Goal: Task Accomplishment & Management: Complete application form

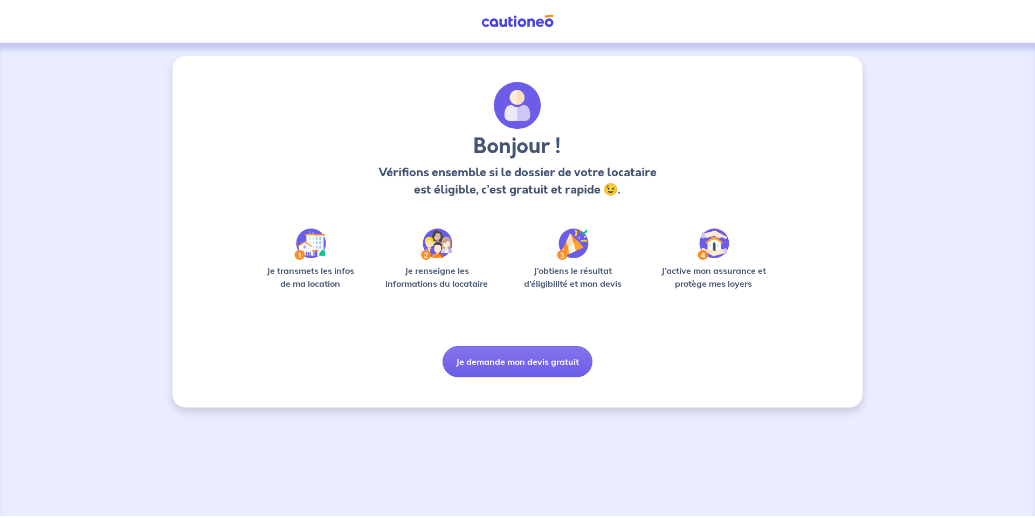
click at [314, 274] on p "Je transmets les infos de ma location" at bounding box center [310, 277] width 103 height 26
click at [446, 251] on img at bounding box center [436, 244] width 31 height 31
click at [505, 365] on button "Je demande mon devis gratuit" at bounding box center [518, 361] width 150 height 31
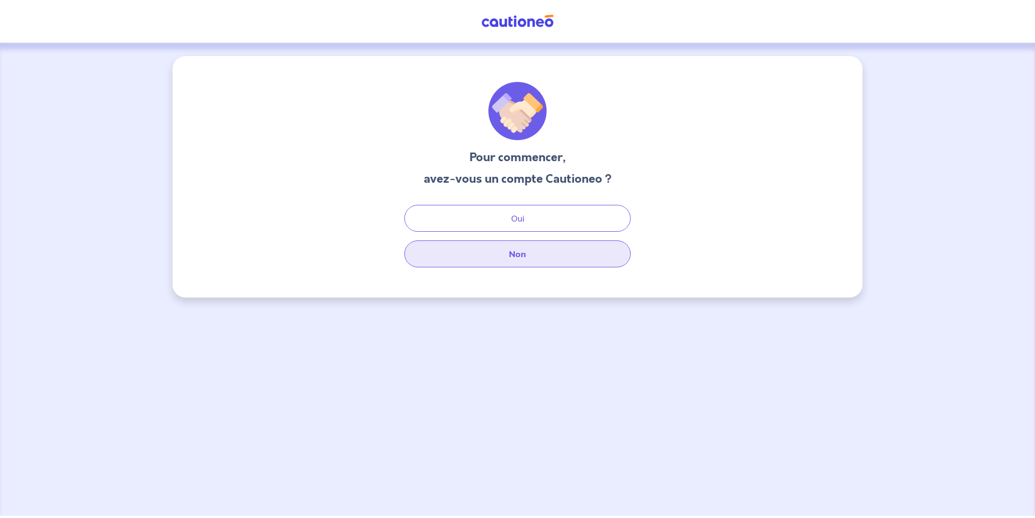
click at [502, 259] on button "Non" at bounding box center [517, 253] width 226 height 27
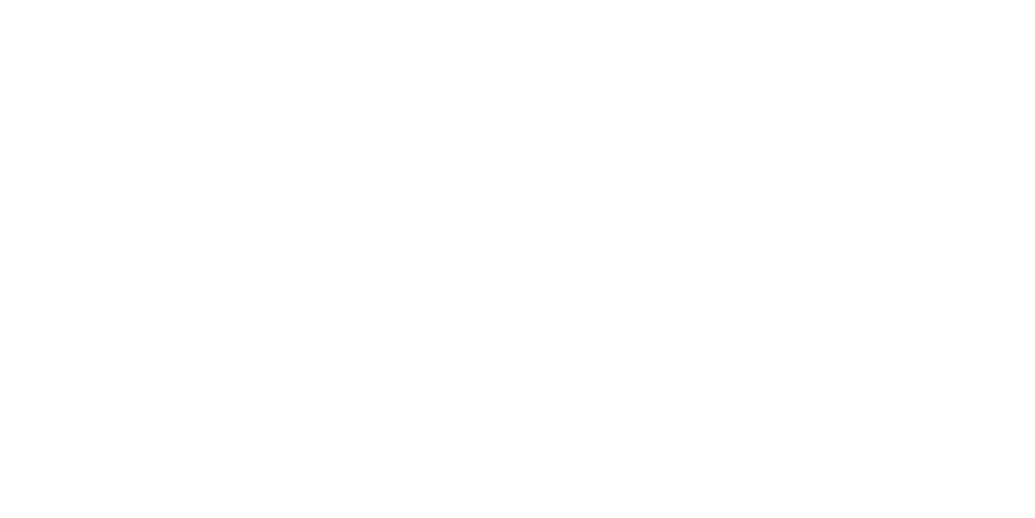
select select "FR"
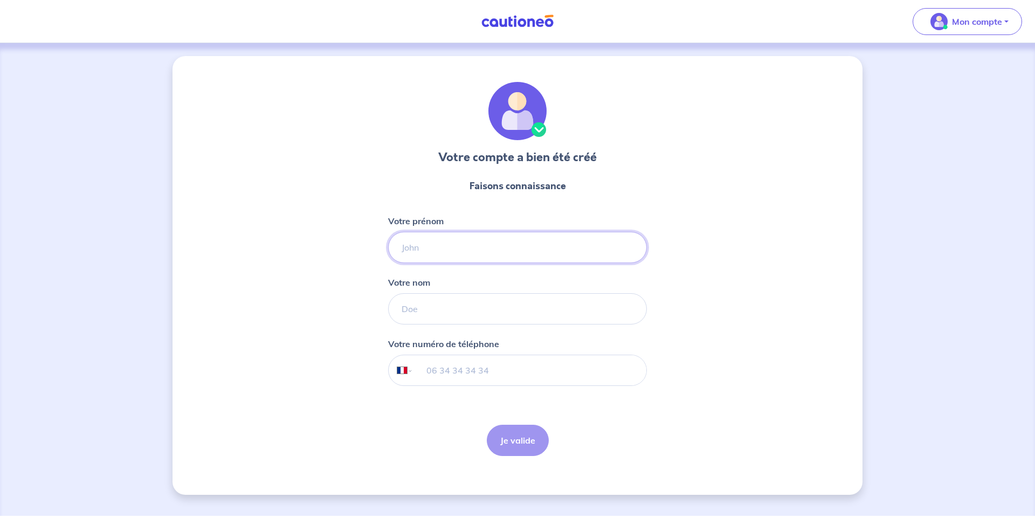
click at [438, 248] on input "Votre prénom" at bounding box center [517, 247] width 259 height 31
type input "[PERSON_NAME]"
click at [418, 317] on input "Votre nom" at bounding box center [517, 308] width 259 height 31
type input "roussin"
click at [460, 370] on input "tel" at bounding box center [529, 370] width 233 height 30
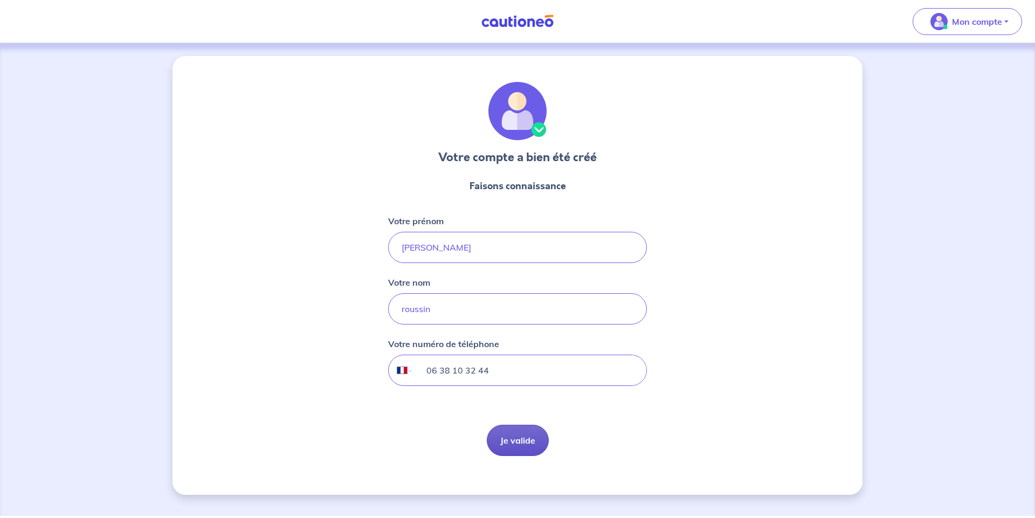
type input "06 38 10 32 44"
click at [528, 444] on button "Je valide" at bounding box center [518, 440] width 62 height 31
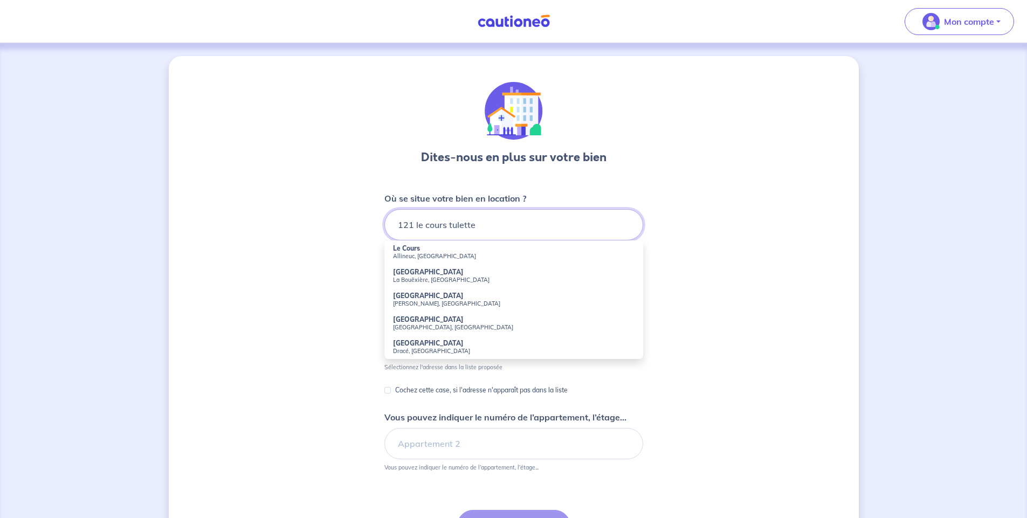
click at [407, 224] on input "121 le cours tulette" at bounding box center [513, 224] width 259 height 31
click at [502, 226] on input "151 le cours tulette" at bounding box center [513, 224] width 259 height 31
click at [466, 224] on input "151 le cours tulette" at bounding box center [513, 224] width 259 height 31
click at [479, 225] on input "151 le cours tulette" at bounding box center [513, 224] width 259 height 31
drag, startPoint x: 479, startPoint y: 225, endPoint x: 460, endPoint y: 225, distance: 18.9
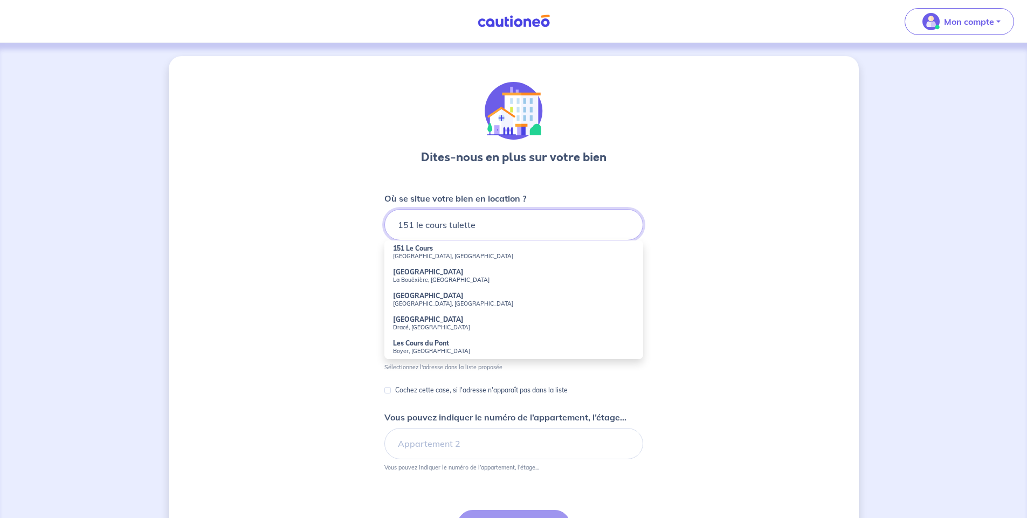
click at [460, 225] on input "151 le cours tulette" at bounding box center [513, 224] width 259 height 31
drag, startPoint x: 478, startPoint y: 226, endPoint x: 450, endPoint y: 226, distance: 28.0
click at [450, 226] on input "151 le cours 26790" at bounding box center [513, 224] width 259 height 31
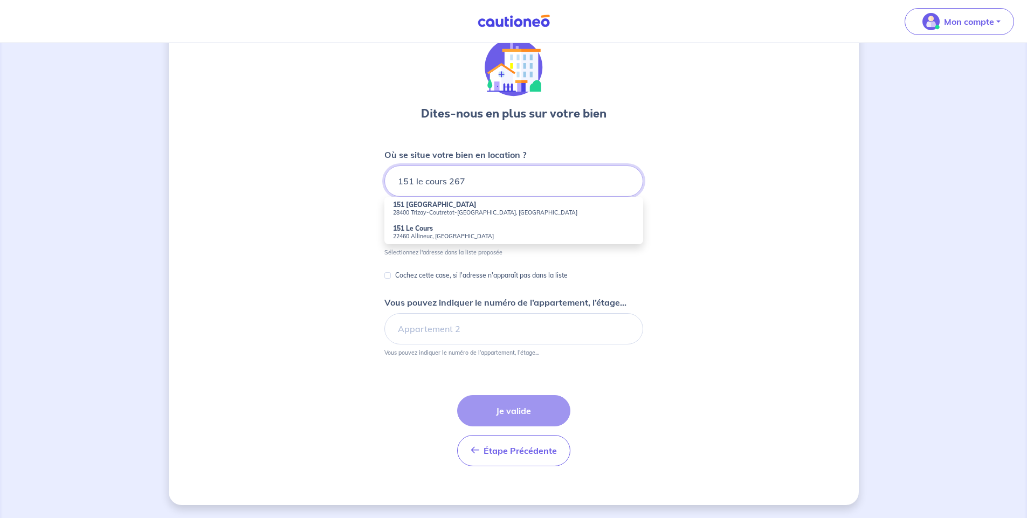
scroll to position [115, 0]
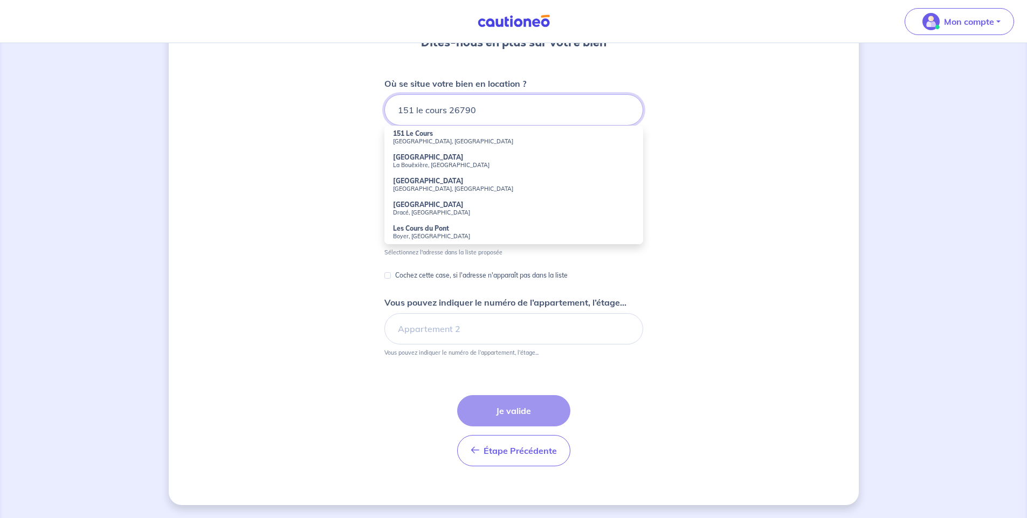
drag, startPoint x: 480, startPoint y: 113, endPoint x: 348, endPoint y: 118, distance: 132.2
click at [348, 118] on div "Dites-nous en plus sur votre bien Où se situe votre bien en location ? 151 le c…" at bounding box center [514, 223] width 690 height 564
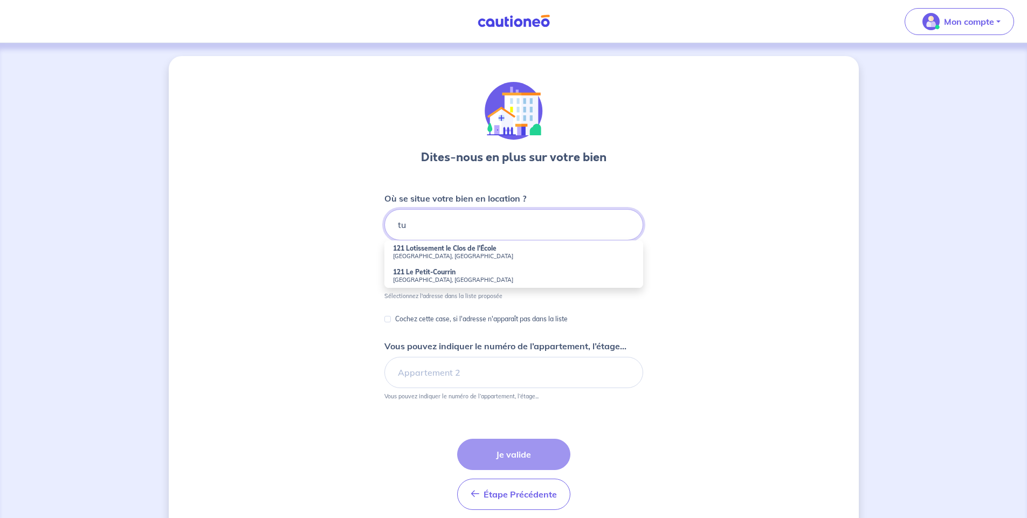
type input "t"
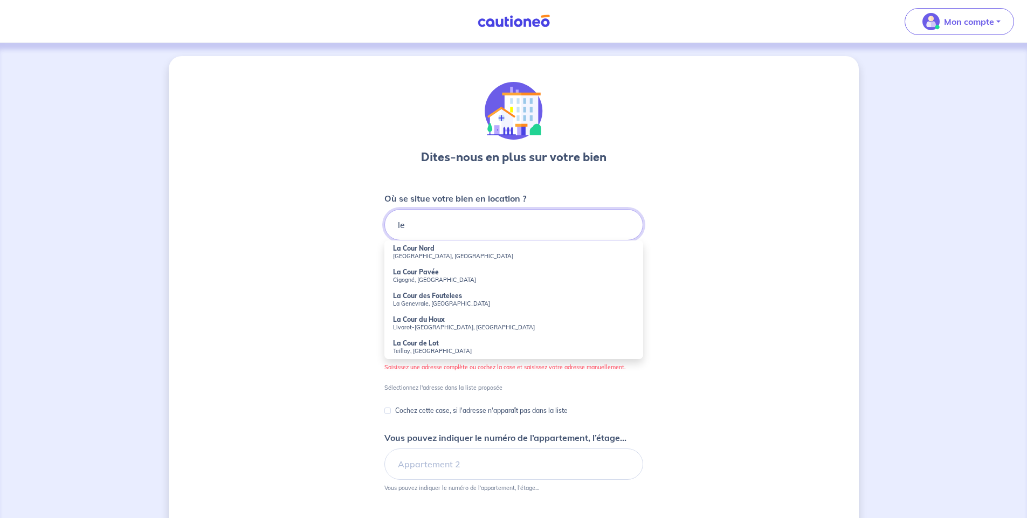
type input "l"
drag, startPoint x: 483, startPoint y: 227, endPoint x: 417, endPoint y: 226, distance: 66.3
click at [417, 226] on input "[STREET_ADDRESS]" at bounding box center [513, 224] width 259 height 31
type input "121 le cours"
click at [704, 253] on div "Dites-nous en plus sur votre bien Où se situe votre bien en location ? [STREET_…" at bounding box center [514, 348] width 690 height 584
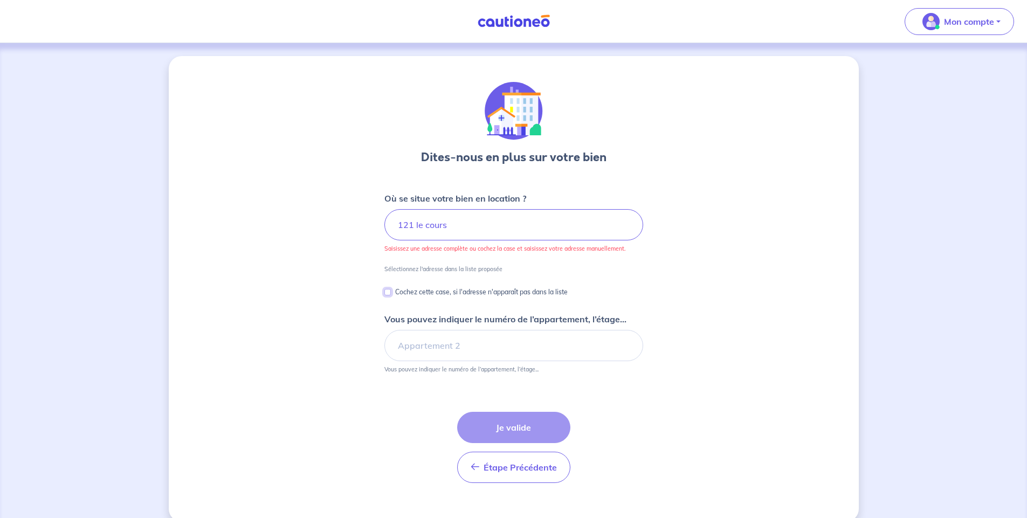
click at [388, 294] on input "Cochez cette case, si l'adresse n'apparaît pas dans la liste" at bounding box center [387, 292] width 6 height 6
checkbox input "true"
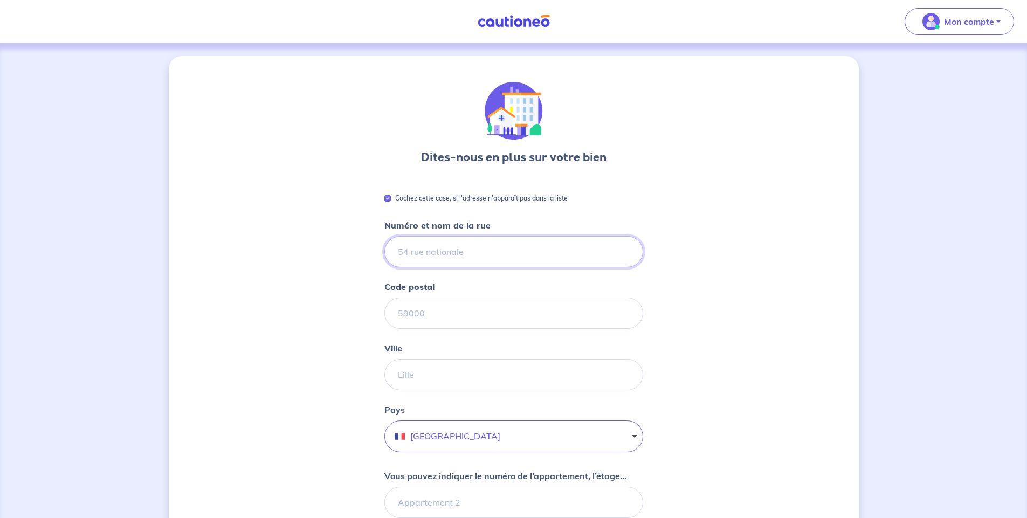
click at [428, 253] on input "Numéro et nom de la rue" at bounding box center [513, 251] width 259 height 31
type input "121 le cours"
click at [443, 310] on input "Code postal" at bounding box center [513, 313] width 259 height 31
type input "26790"
click at [451, 369] on input "Ville" at bounding box center [513, 374] width 259 height 31
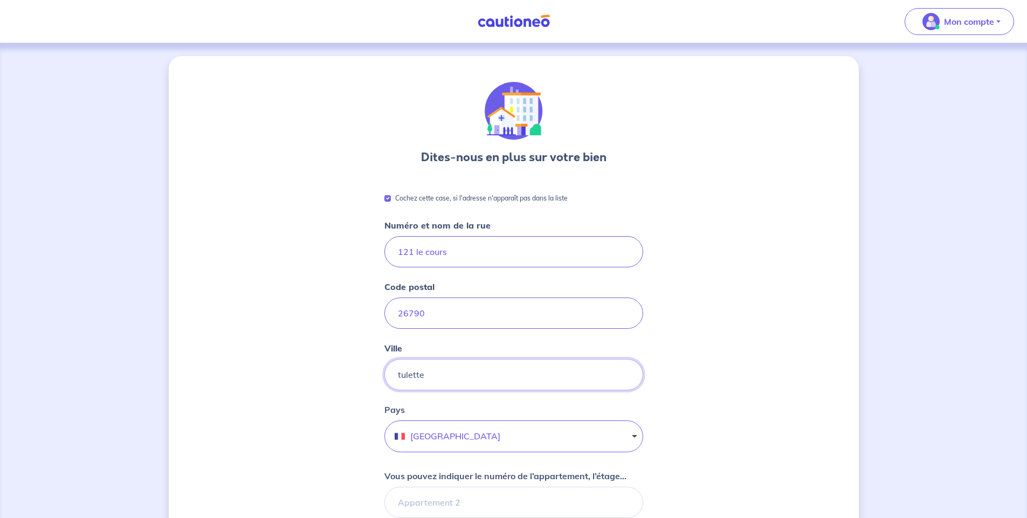
scroll to position [155, 0]
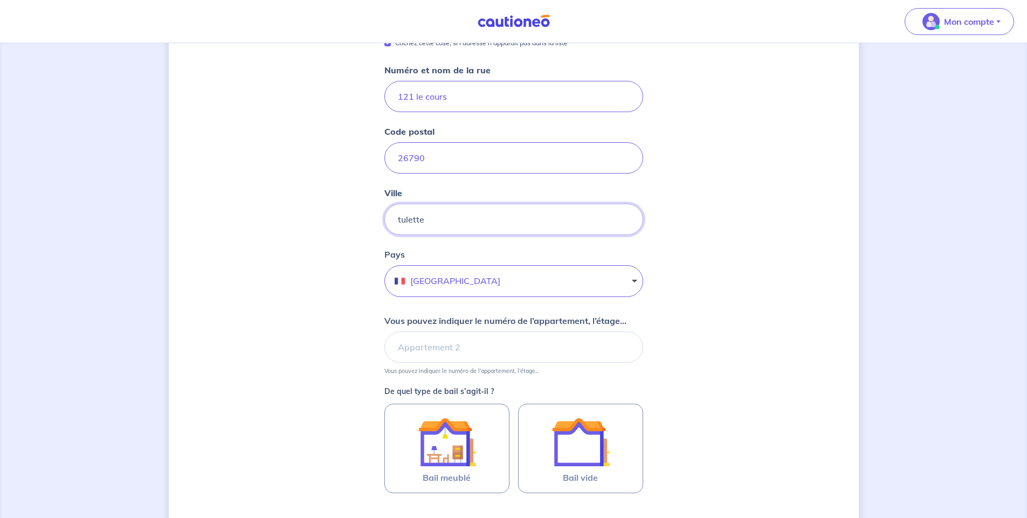
type input "tulette"
click at [465, 348] on input "Vous pouvez indiquer le numéro de l’appartement, l’étage..." at bounding box center [513, 346] width 259 height 31
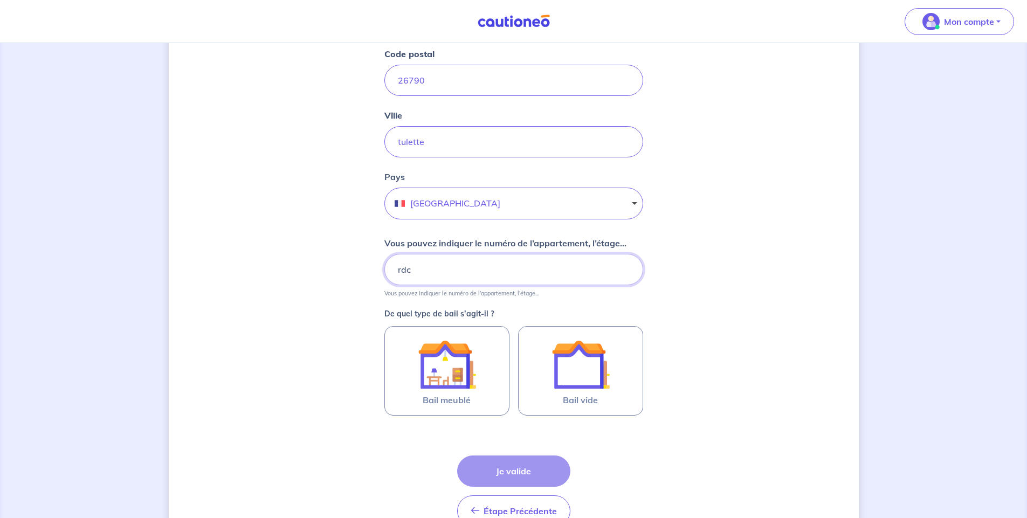
scroll to position [293, 0]
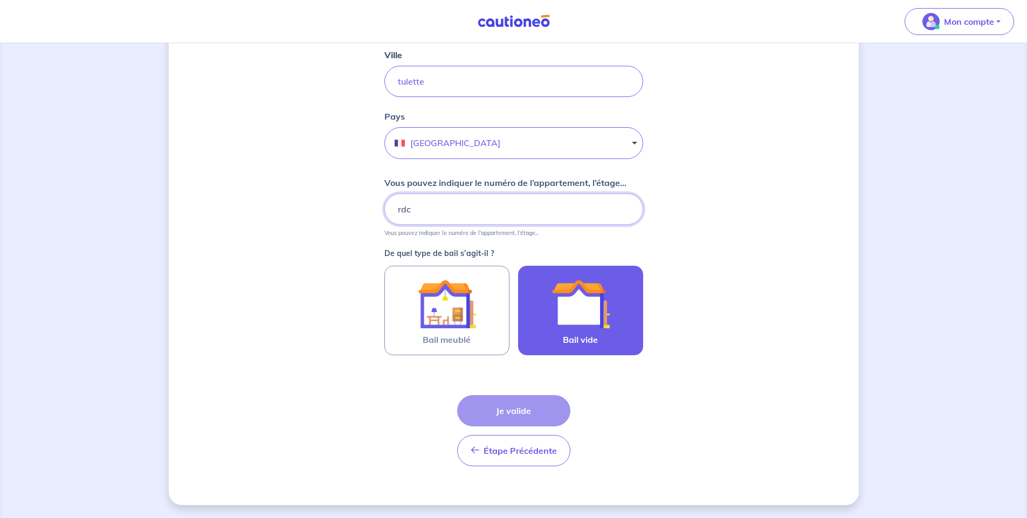
type input "rdc"
click at [578, 318] on img at bounding box center [580, 304] width 58 height 58
click at [0, 0] on input "Bail vide" at bounding box center [0, 0] width 0 height 0
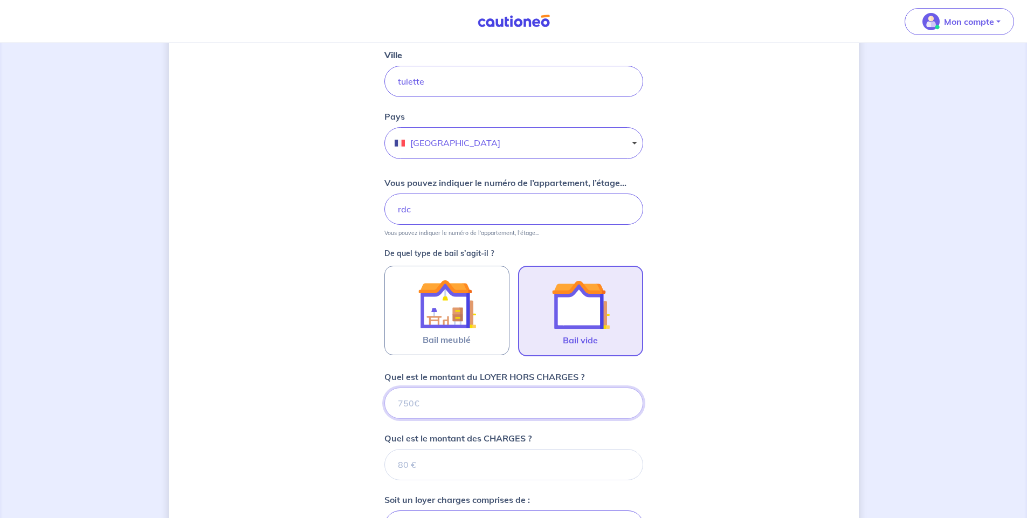
scroll to position [491, 0]
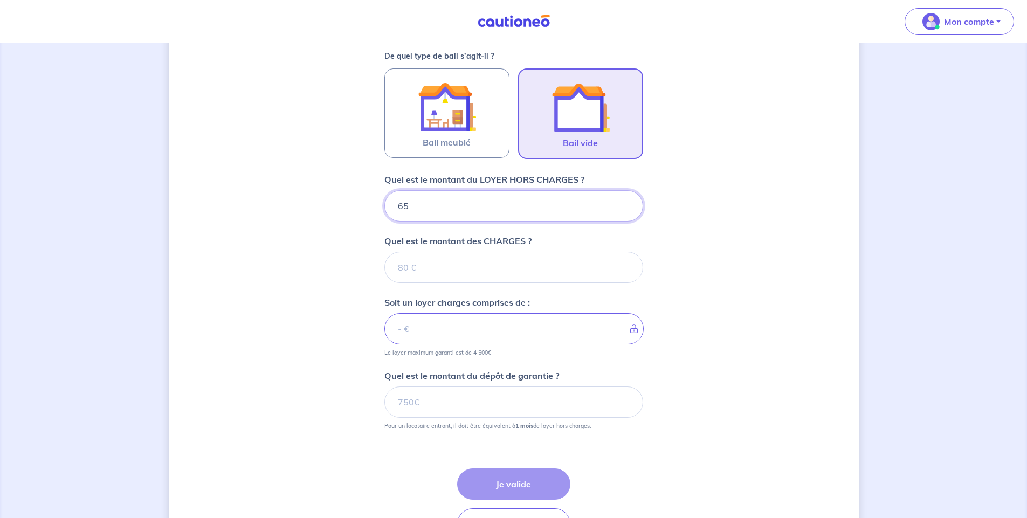
type input "650"
click at [501, 272] on input "Quel est le montant des CHARGES ?" at bounding box center [513, 267] width 259 height 31
type input "50"
type input "700"
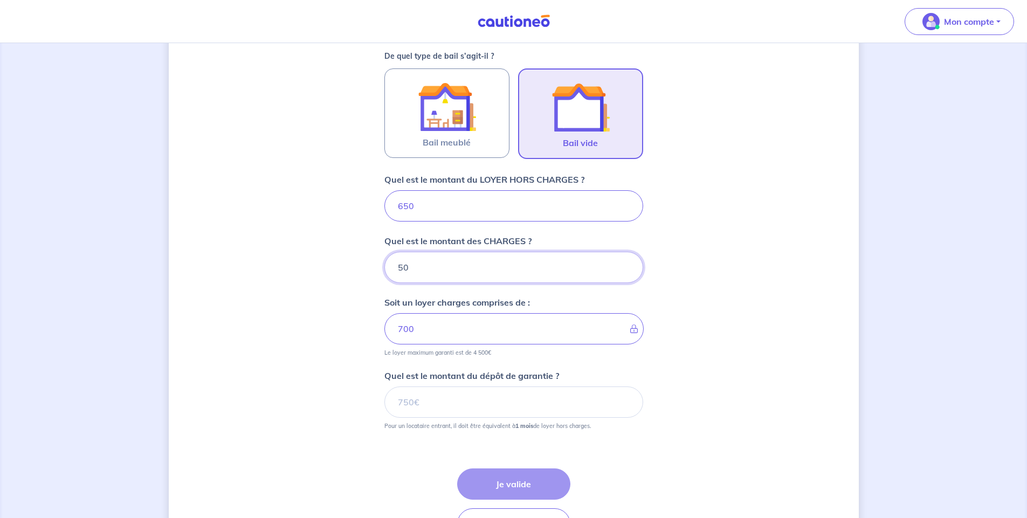
type input "50"
click at [460, 398] on input "Quel est le montant du dépôt de garantie ?" at bounding box center [513, 401] width 259 height 31
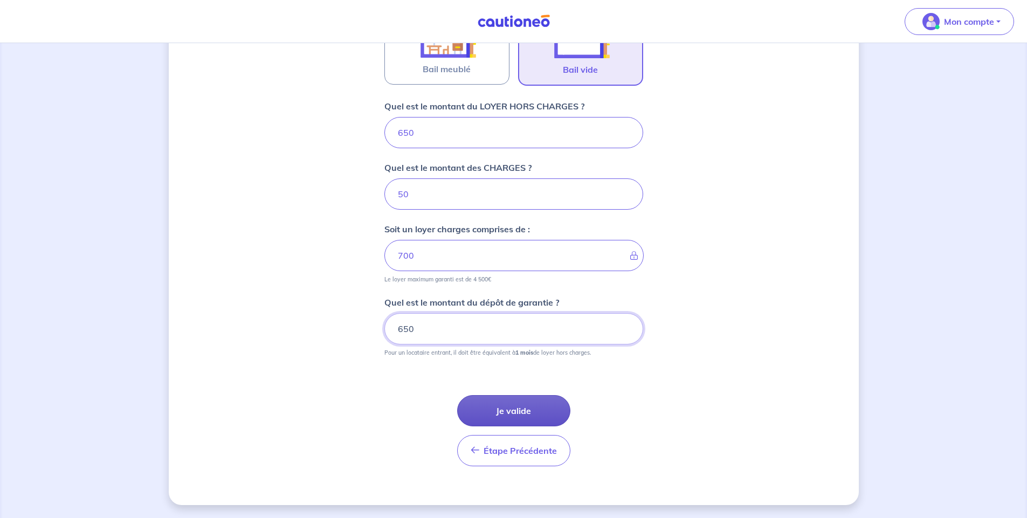
type input "650"
click at [508, 411] on button "Je valide" at bounding box center [513, 410] width 113 height 31
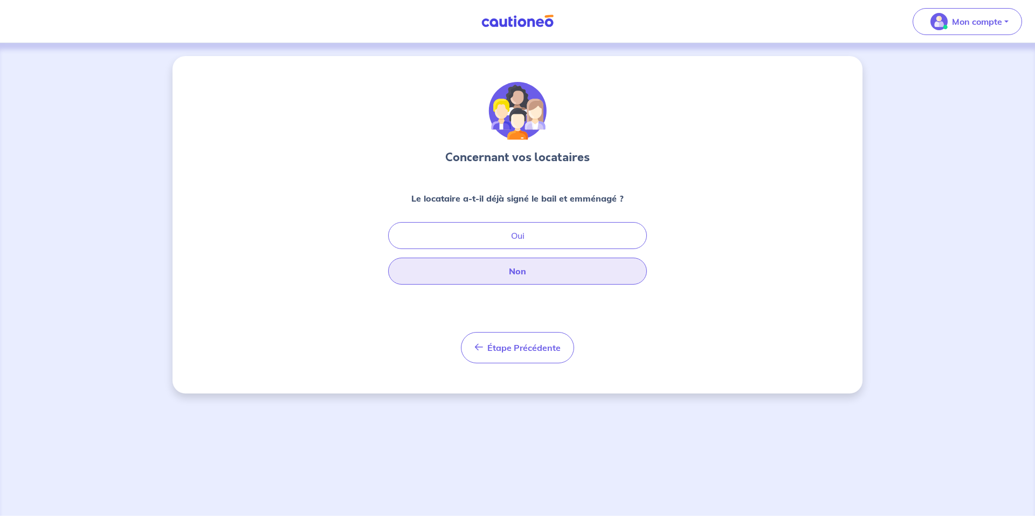
click at [523, 273] on button "Non" at bounding box center [517, 271] width 259 height 27
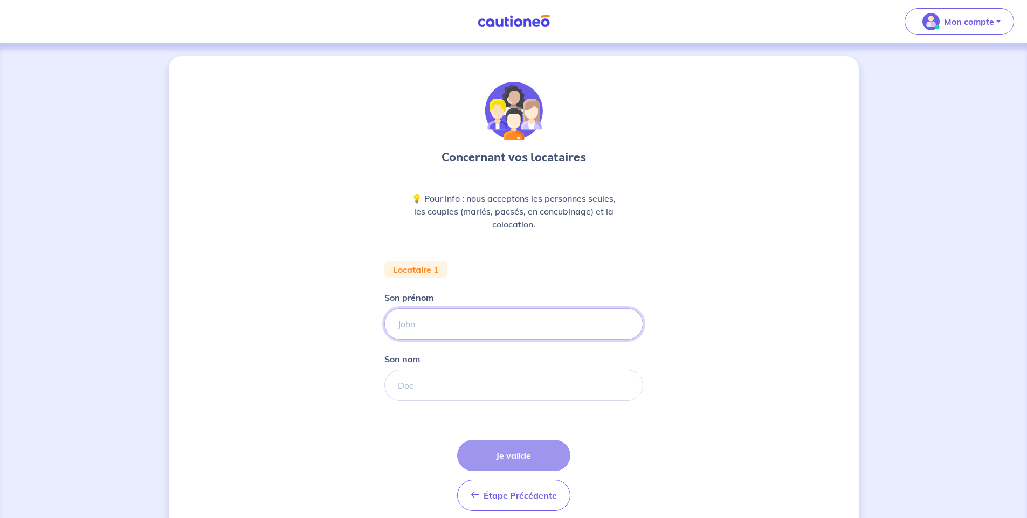
click at [468, 323] on input "Son prénom" at bounding box center [513, 323] width 259 height 31
type input "[PERSON_NAME]"
click at [474, 373] on input "Son nom" at bounding box center [513, 385] width 259 height 31
type input "L"
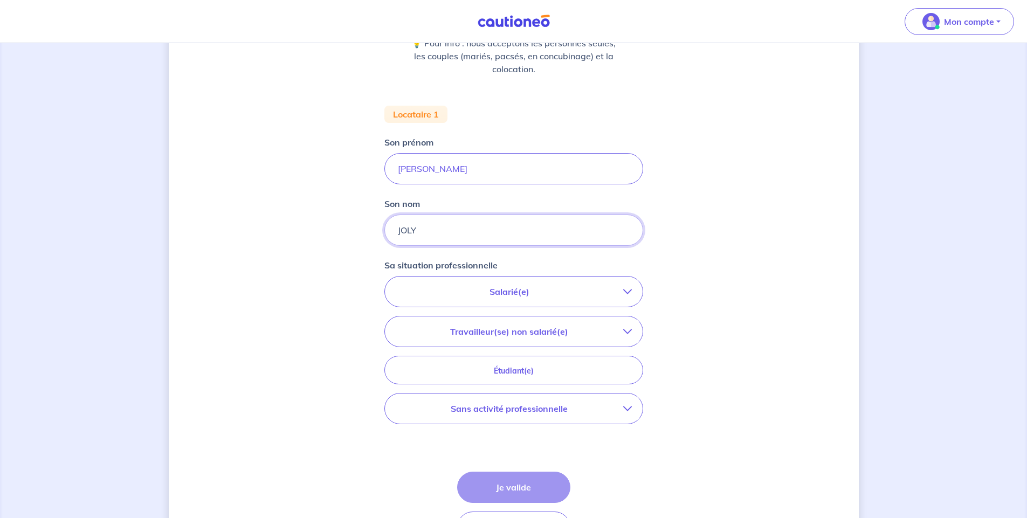
scroll to position [232, 0]
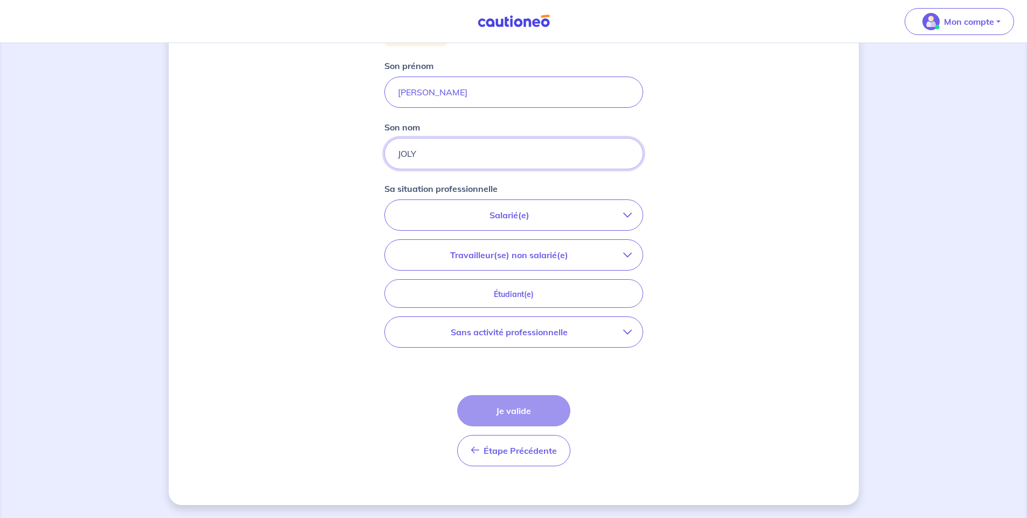
type input "JOLY"
click at [623, 218] on icon "button" at bounding box center [627, 215] width 9 height 9
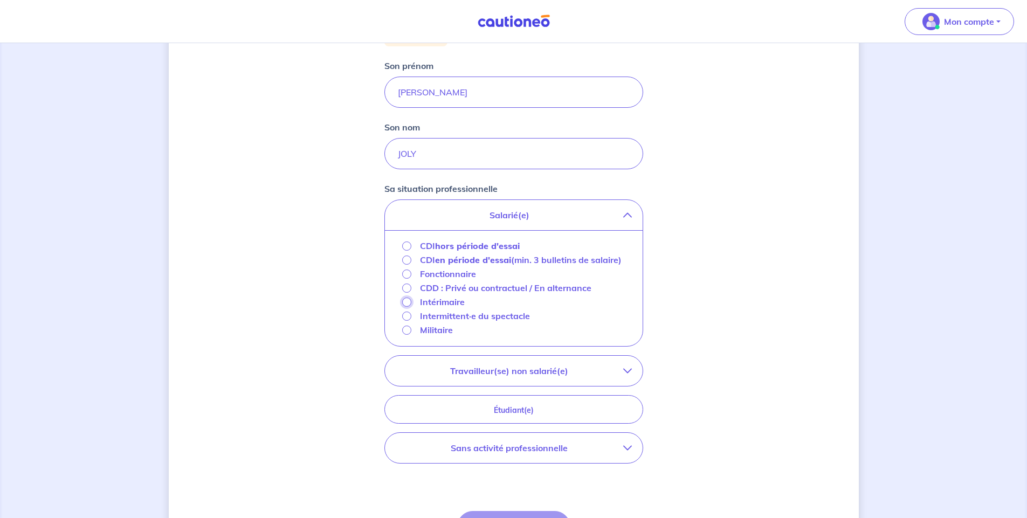
click at [407, 307] on input "Intérimaire" at bounding box center [406, 302] width 9 height 9
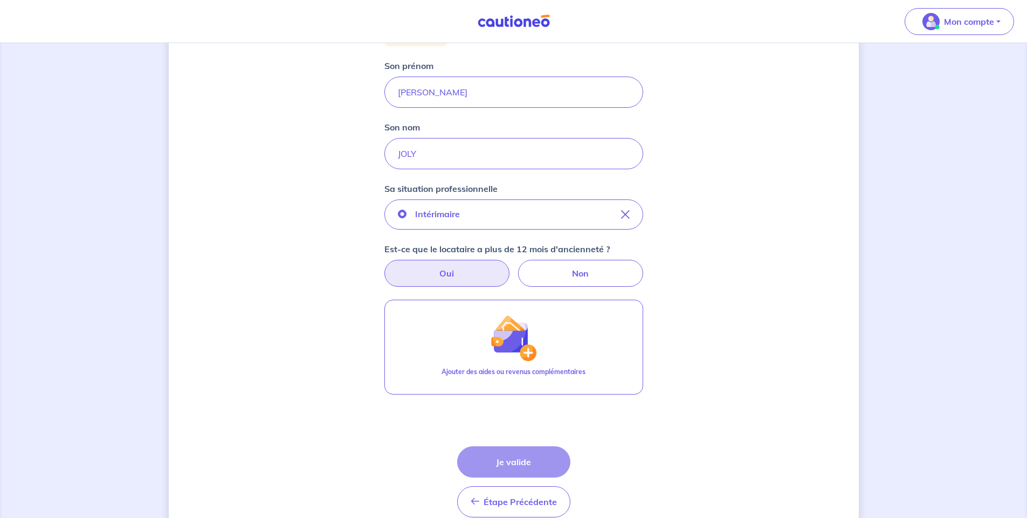
click at [444, 278] on label "Oui" at bounding box center [446, 273] width 125 height 27
click at [510, 267] on input "Oui" at bounding box center [513, 263] width 7 height 7
radio input "true"
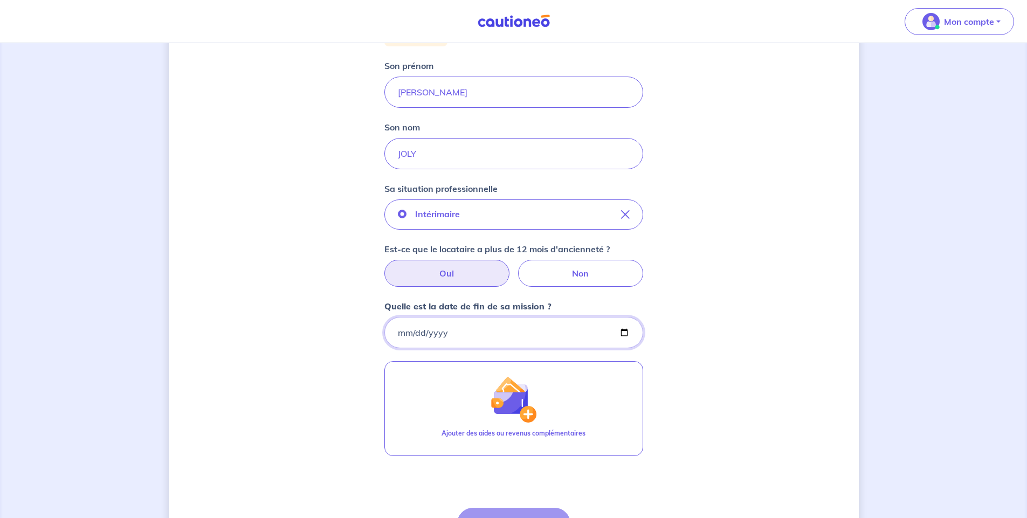
click at [449, 332] on input "Quelle est la date de fin de sa mission ?" at bounding box center [513, 332] width 259 height 31
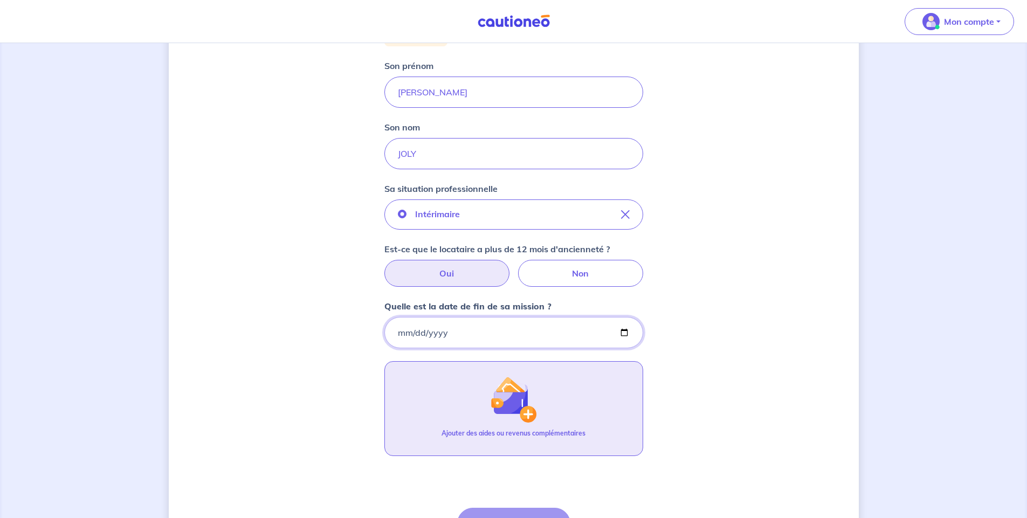
scroll to position [309, 0]
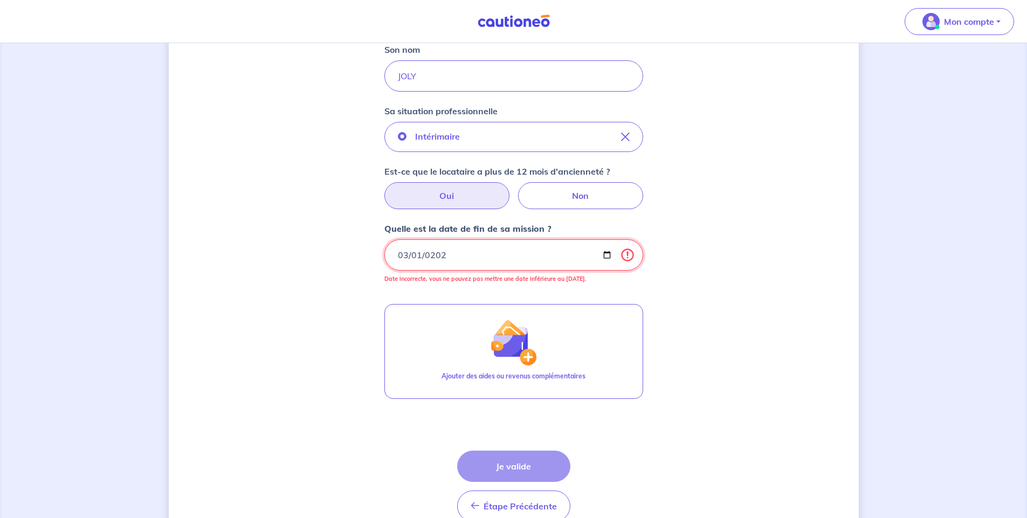
type input "[DATE]"
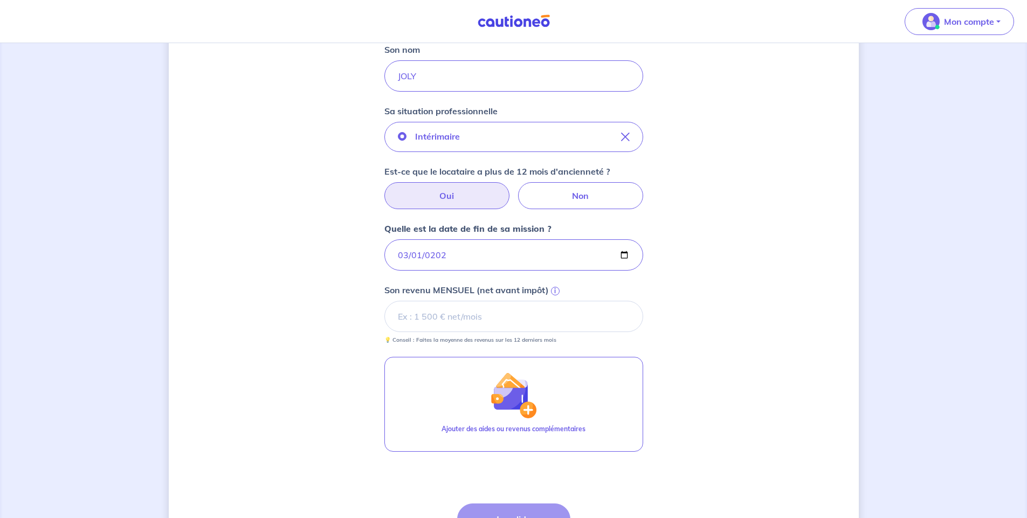
click at [472, 322] on input "Son revenu MENSUEL (net avant impôt) i" at bounding box center [513, 316] width 259 height 31
click at [560, 320] on input "Son revenu MENSUEL (net avant impôt) i" at bounding box center [513, 316] width 259 height 31
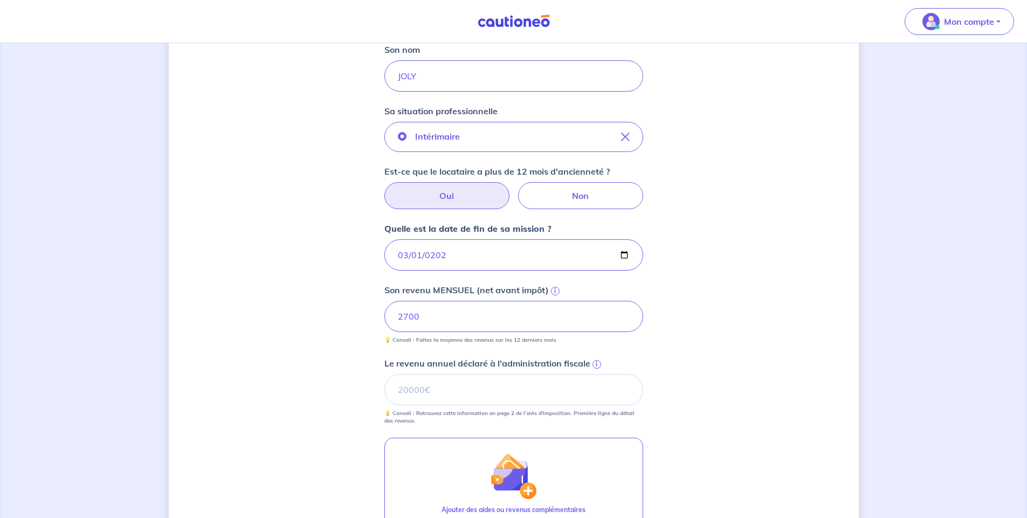
click at [734, 393] on div "Concernant vos locataires 💡 Pour info : nous acceptons les personnes seules, le…" at bounding box center [514, 221] width 690 height 948
click at [591, 395] on input "Le revenu annuel déclaré à l'administration fiscale i" at bounding box center [513, 389] width 259 height 31
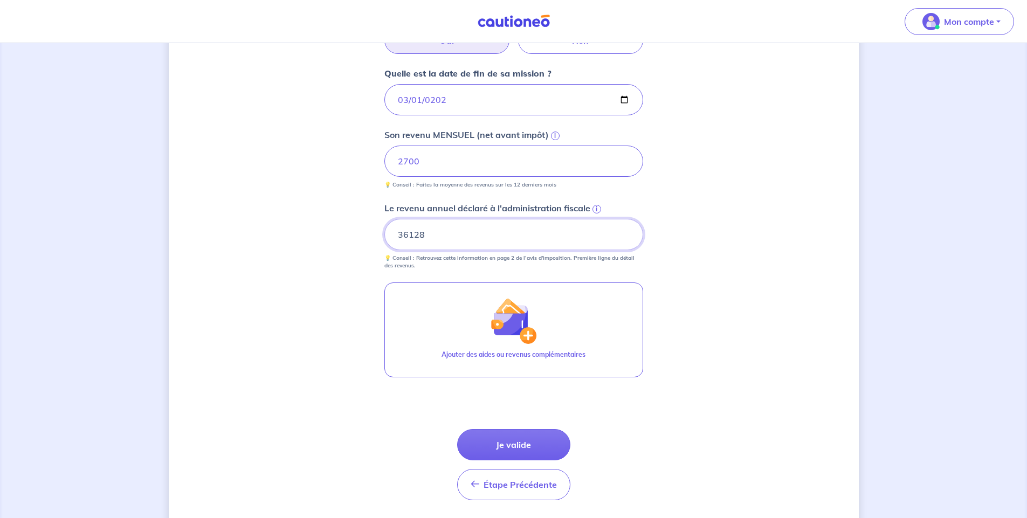
scroll to position [499, 0]
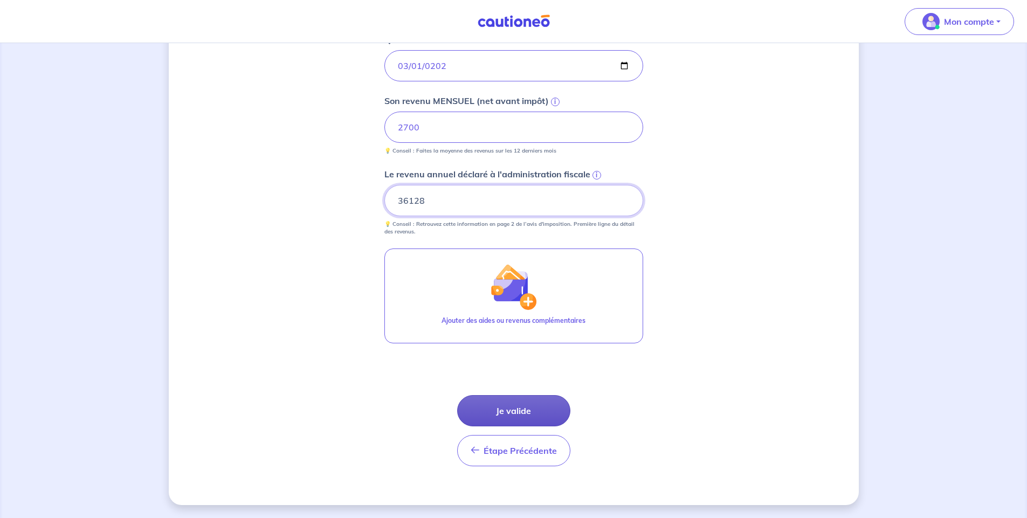
type input "36128"
click at [527, 411] on button "Je valide" at bounding box center [513, 410] width 113 height 31
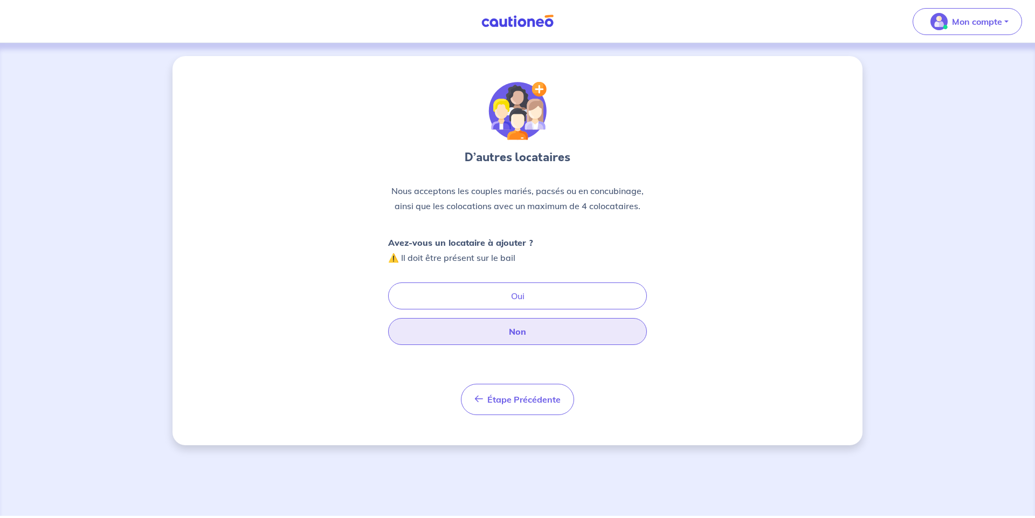
click at [475, 329] on button "Non" at bounding box center [517, 331] width 259 height 27
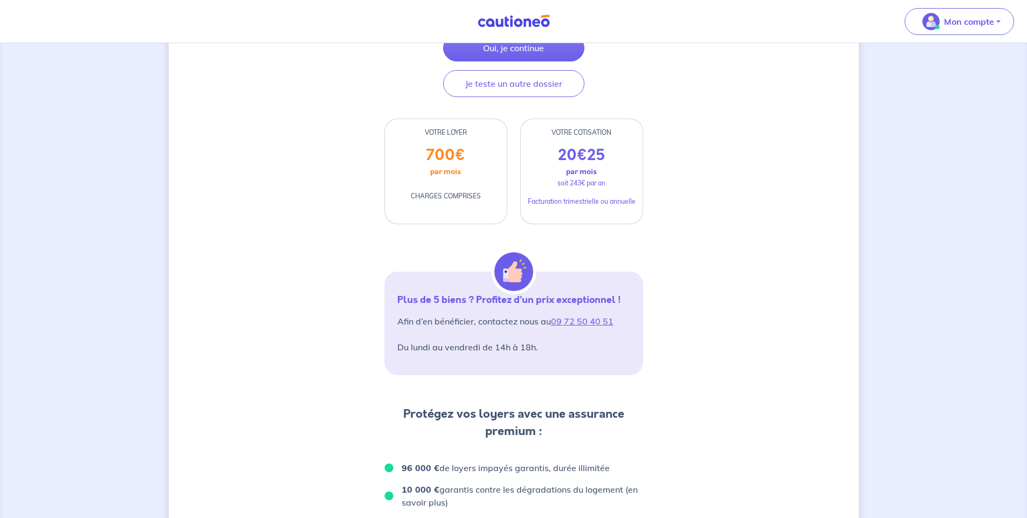
scroll to position [611, 0]
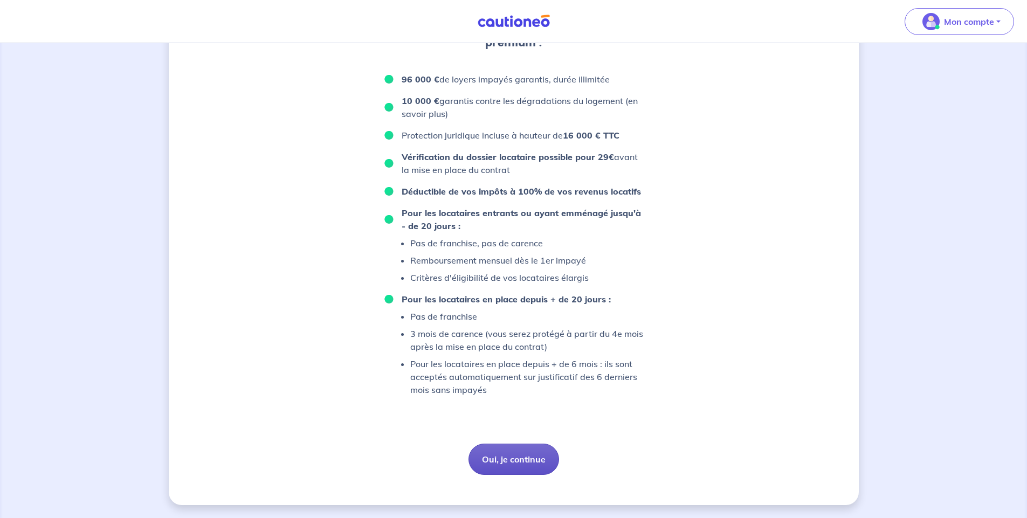
click at [512, 461] on button "Oui, je continue" at bounding box center [513, 459] width 91 height 31
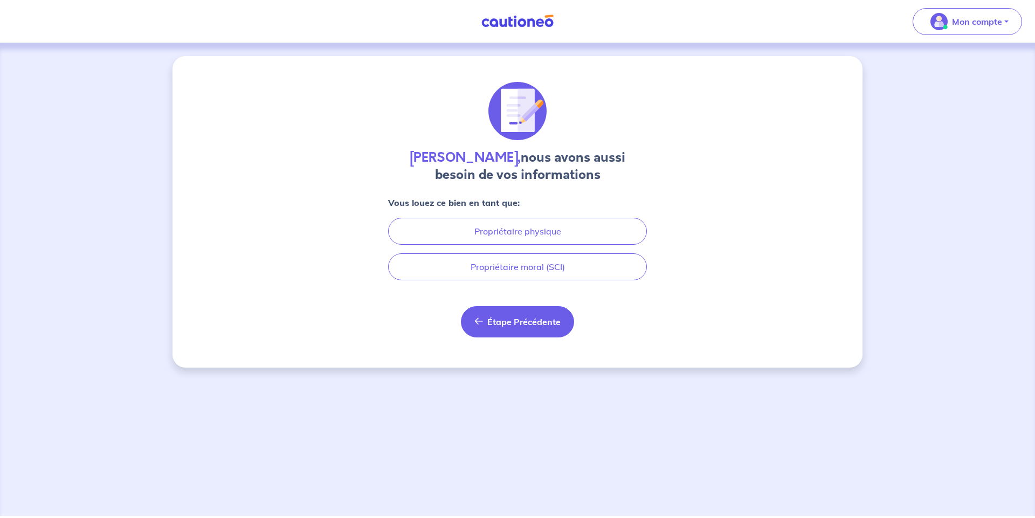
click at [501, 329] on button "Étape Précédente Précédent" at bounding box center [517, 321] width 113 height 31
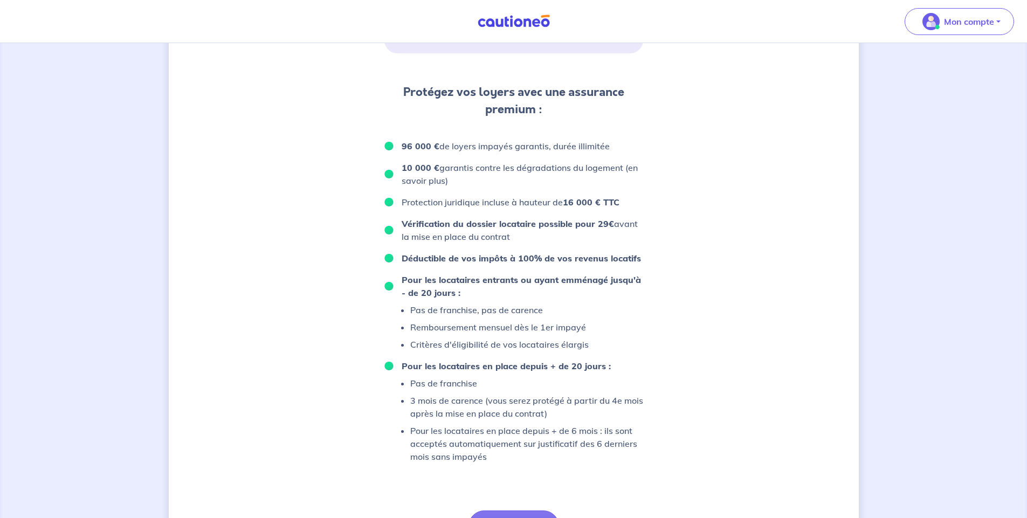
scroll to position [611, 0]
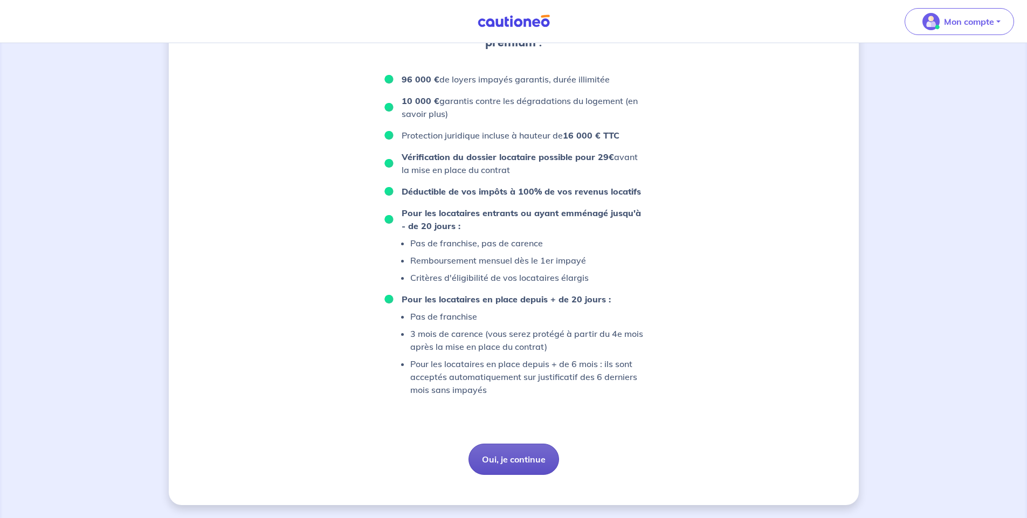
click at [503, 464] on button "Oui, je continue" at bounding box center [513, 459] width 91 height 31
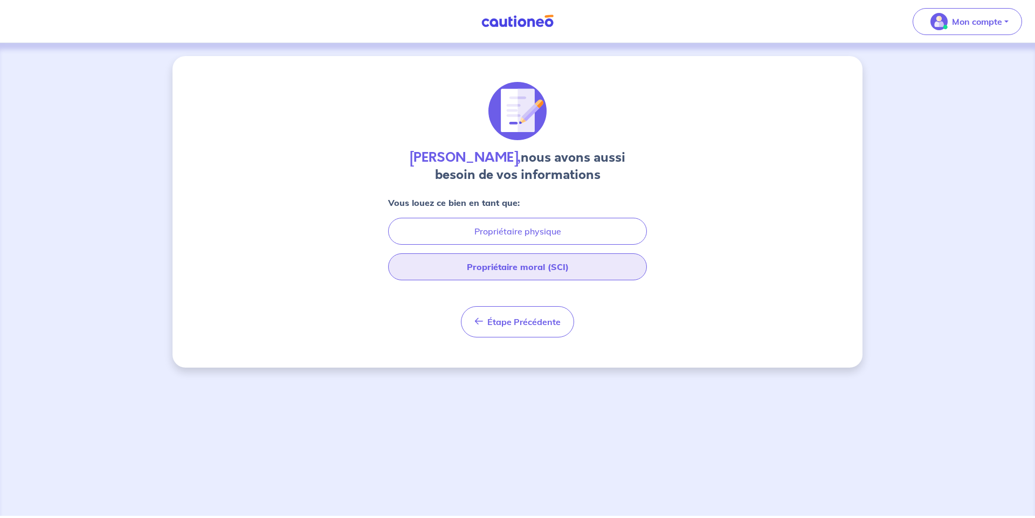
click at [533, 270] on button "Propriétaire moral (SCI)" at bounding box center [517, 266] width 259 height 27
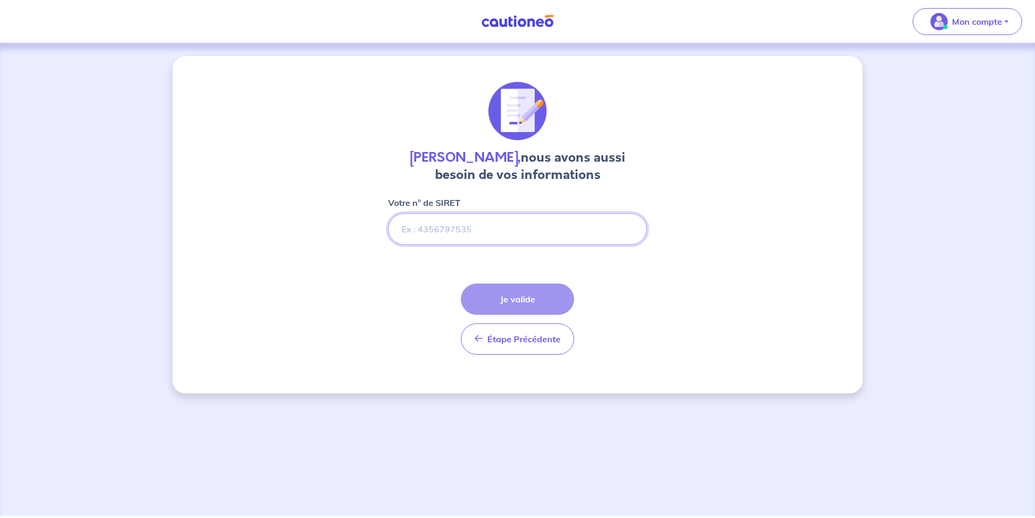
click at [501, 226] on input "Votre n° de SIRET" at bounding box center [517, 228] width 259 height 31
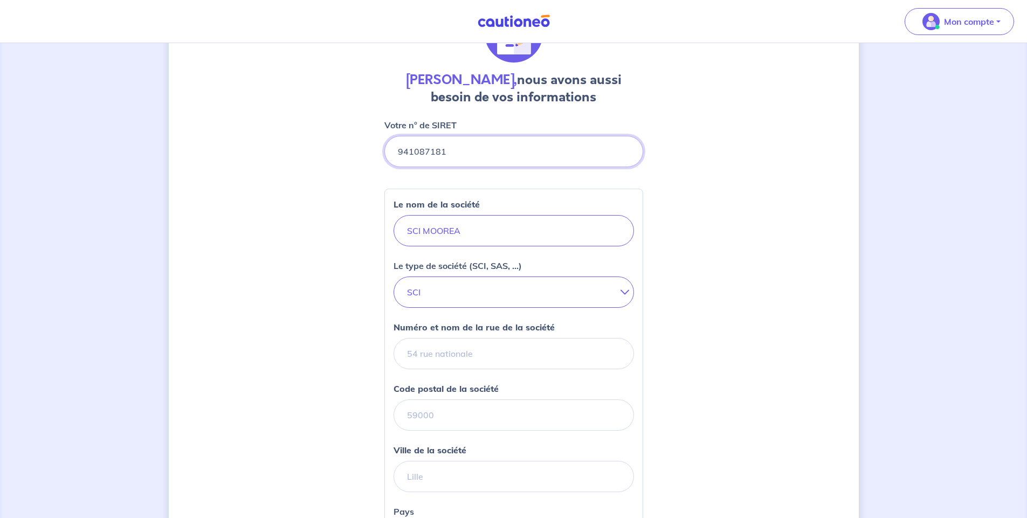
scroll to position [155, 0]
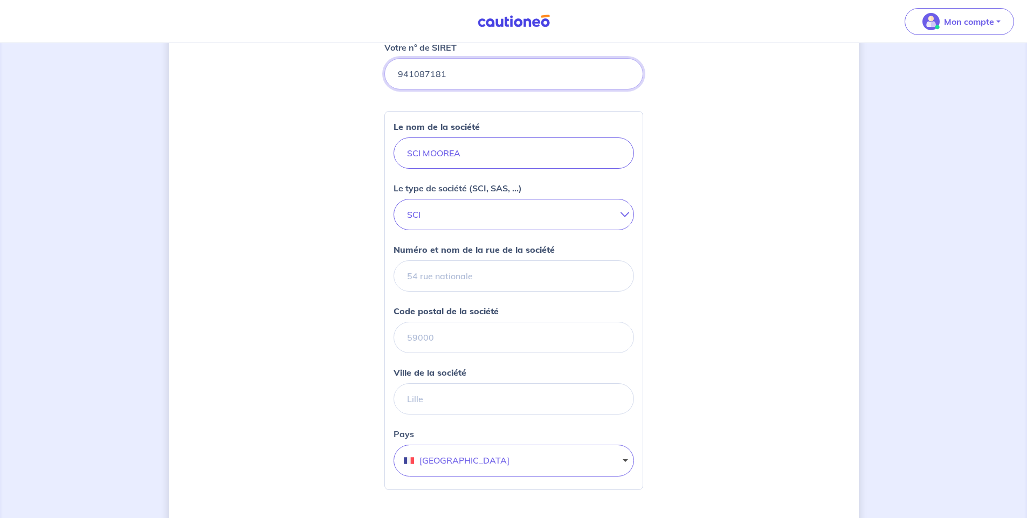
type input "941087181"
click at [511, 279] on input "Numéro et nom de la rue de la société" at bounding box center [513, 275] width 240 height 31
type input "[STREET_ADDRESS]"
click at [501, 337] on input "Code postal de la société" at bounding box center [513, 337] width 240 height 31
type input "84820"
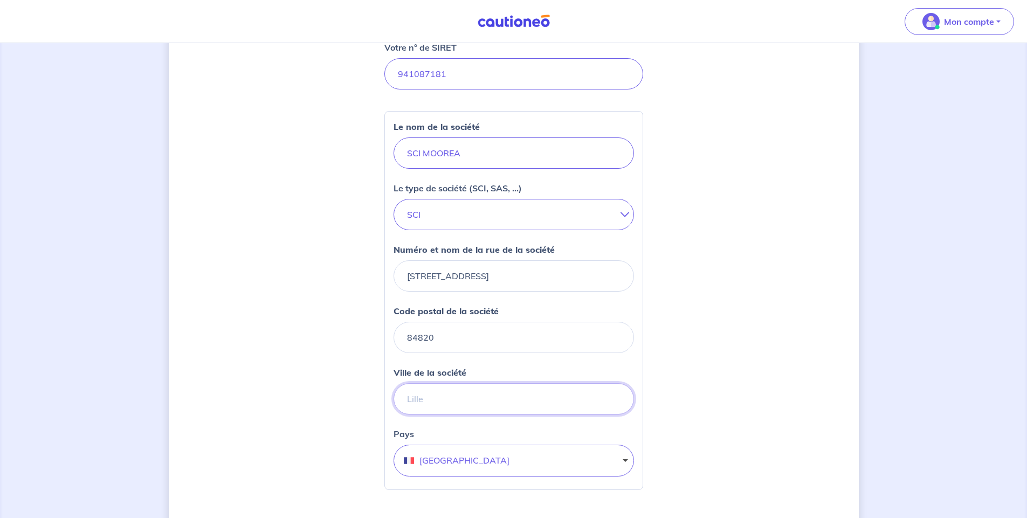
click at [484, 398] on input "Ville de la société" at bounding box center [513, 398] width 240 height 31
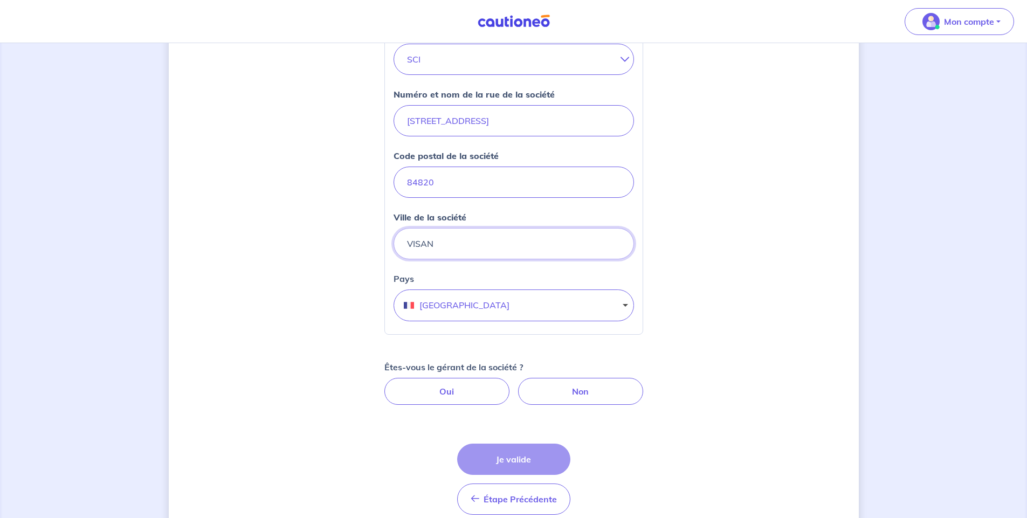
scroll to position [359, 0]
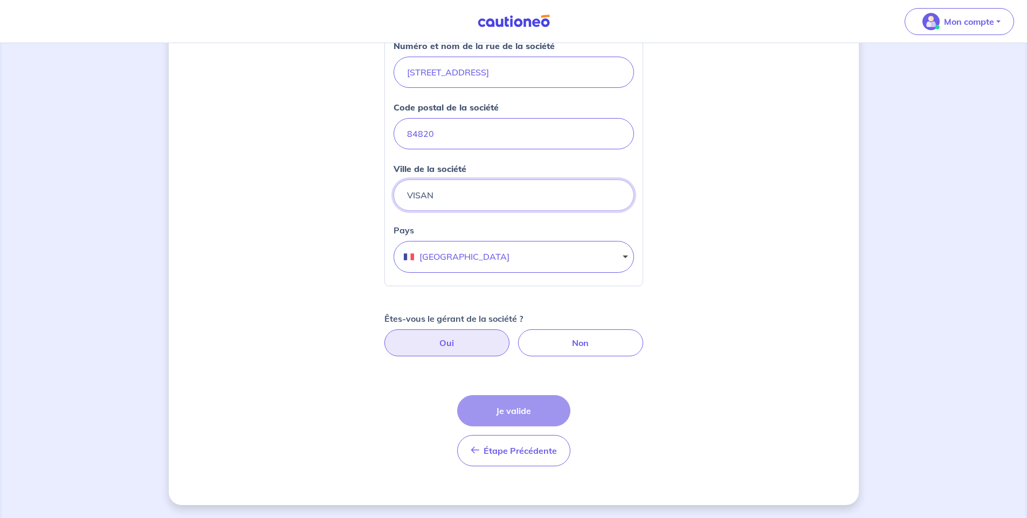
type input "VISAN"
click at [429, 349] on label "Oui" at bounding box center [446, 342] width 125 height 27
click at [510, 336] on input "Oui" at bounding box center [513, 332] width 7 height 7
radio input "true"
select select "FR"
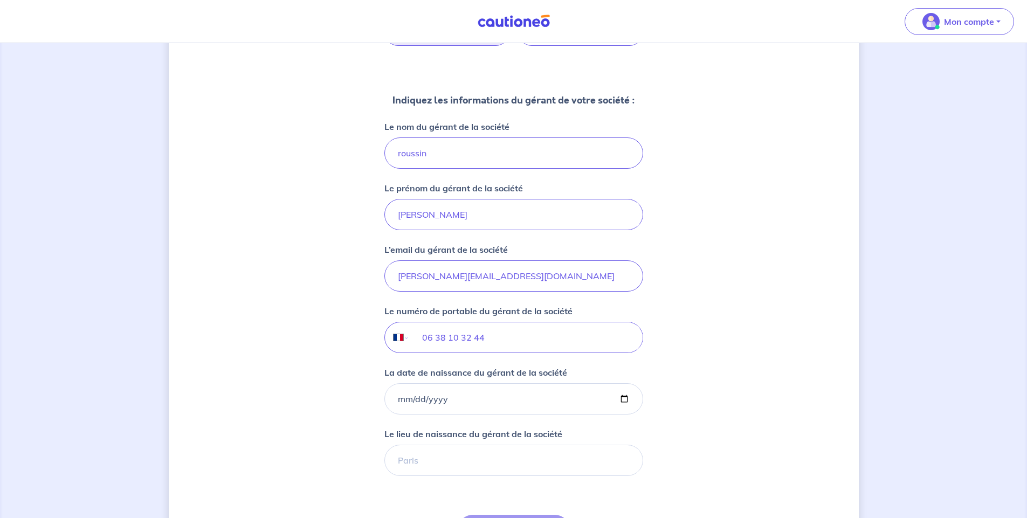
scroll to position [747, 0]
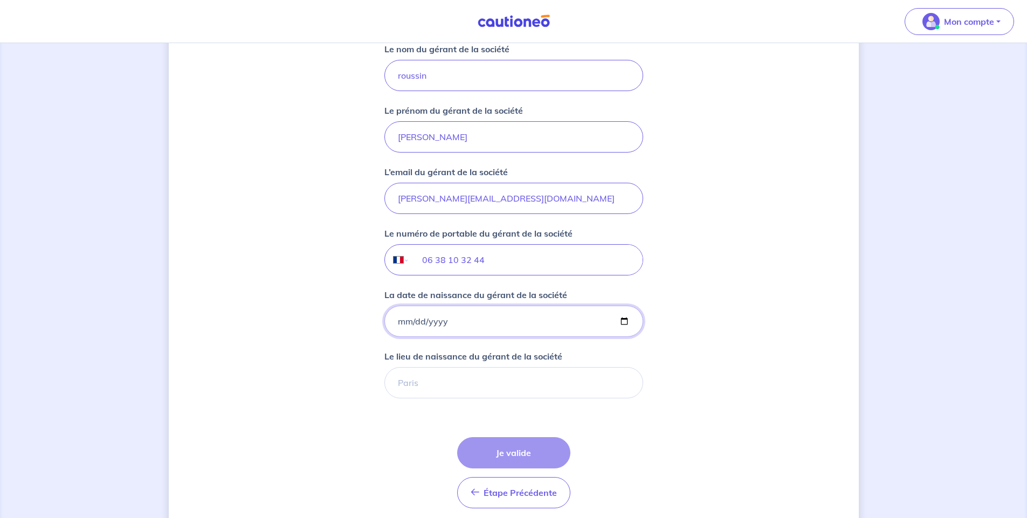
click at [513, 327] on input "La date de naissance du gérant de la société" at bounding box center [513, 321] width 259 height 31
type input "[DATE]"
click at [482, 383] on input "Le lieu de naissance du gérant de la société" at bounding box center [513, 382] width 259 height 31
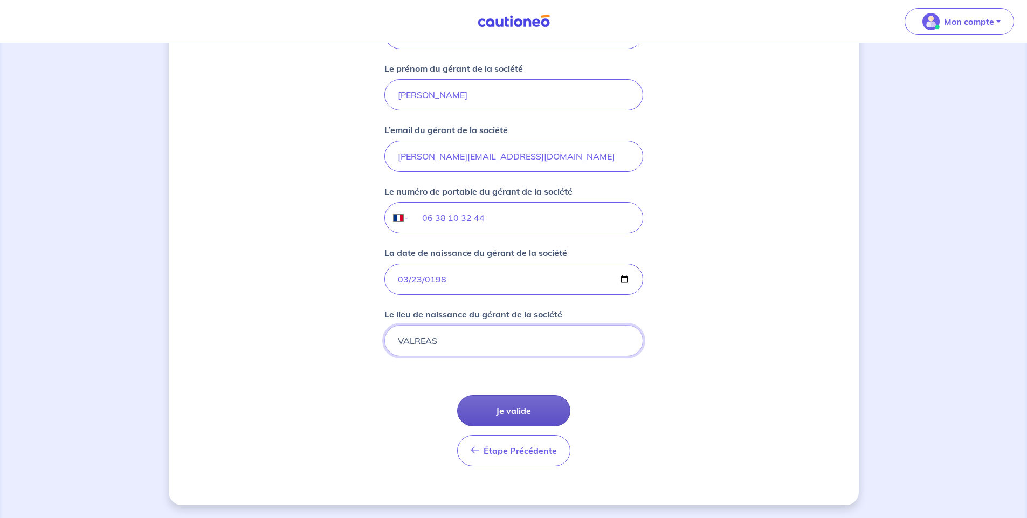
type input "VALREAS"
click at [499, 410] on button "Je valide" at bounding box center [513, 410] width 113 height 31
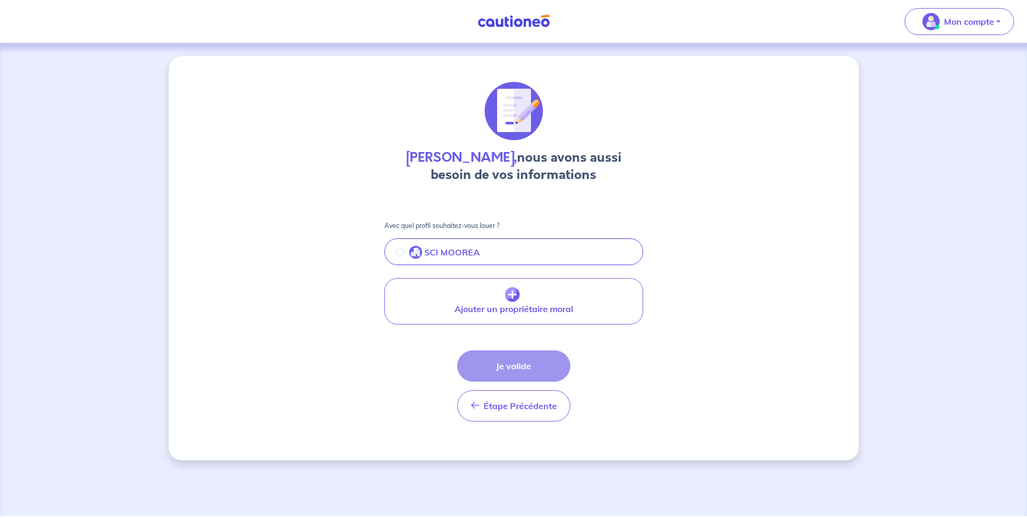
scroll to position [0, 0]
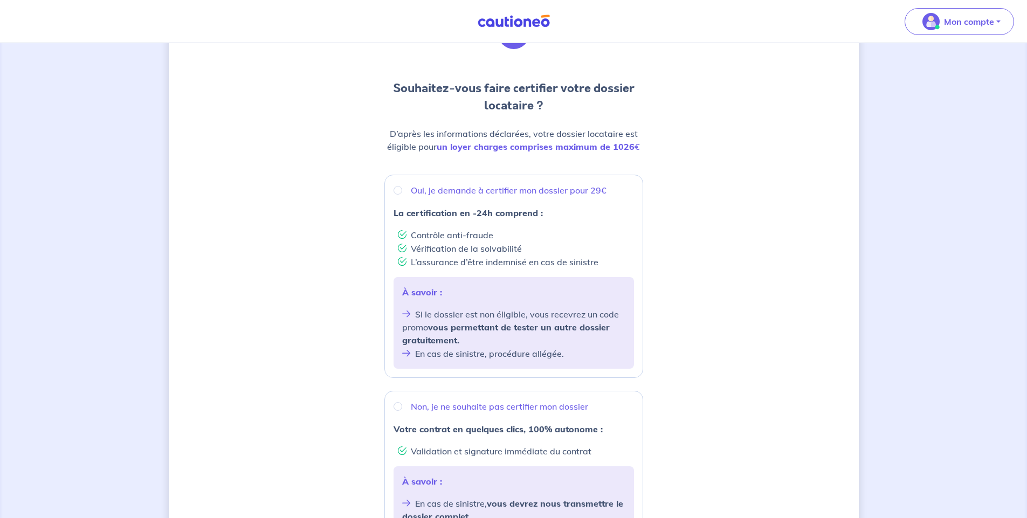
scroll to position [155, 0]
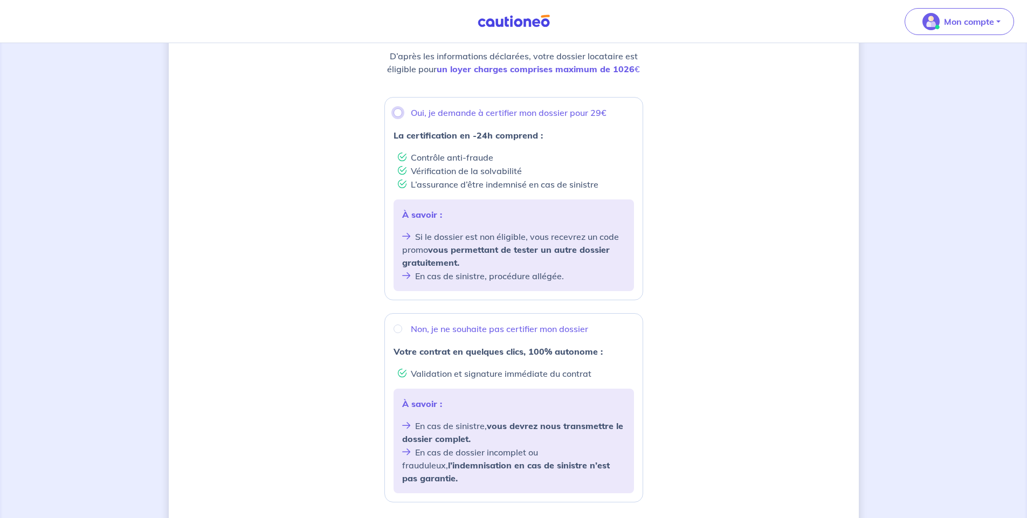
click at [400, 110] on input "Oui, je demande à certifier mon dossier pour 29€" at bounding box center [397, 112] width 9 height 9
radio input "true"
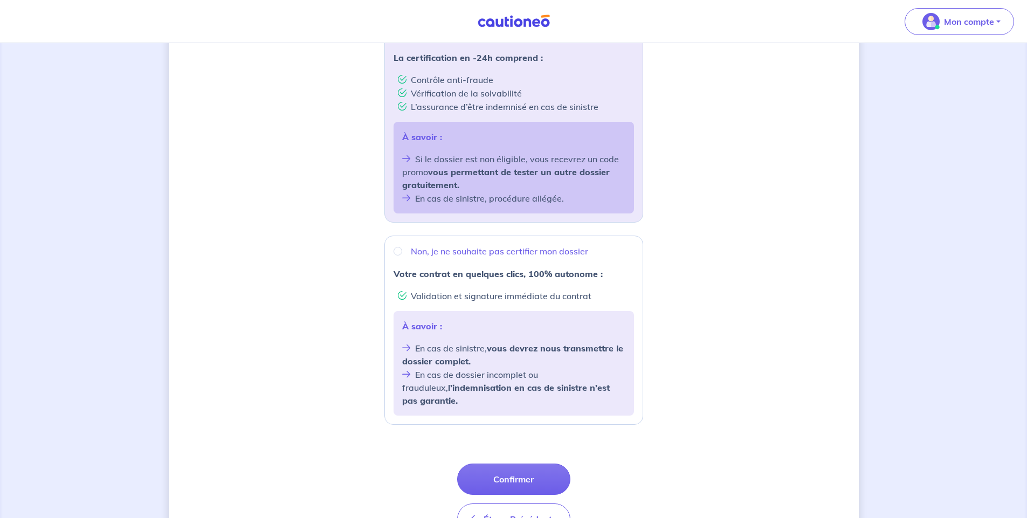
scroll to position [288, 0]
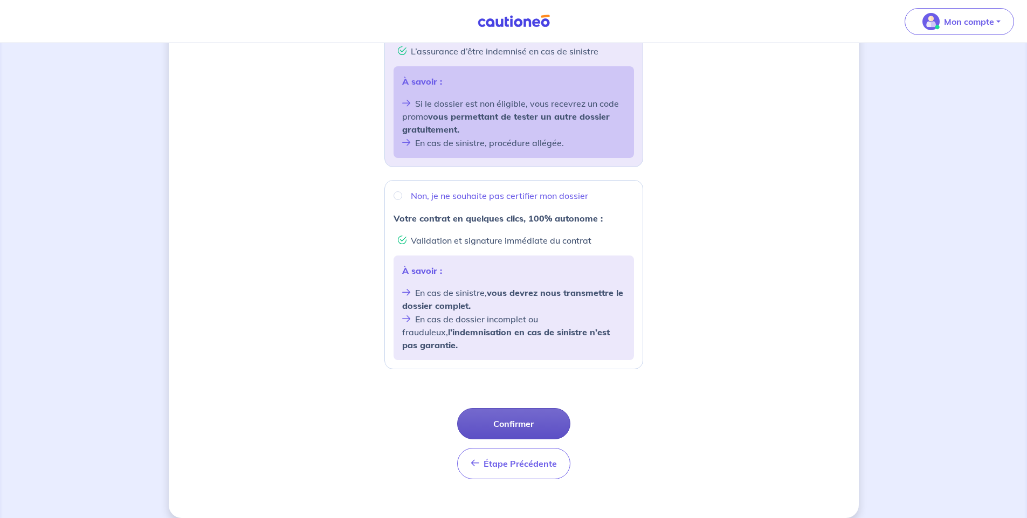
click at [538, 411] on button "Confirmer" at bounding box center [513, 423] width 113 height 31
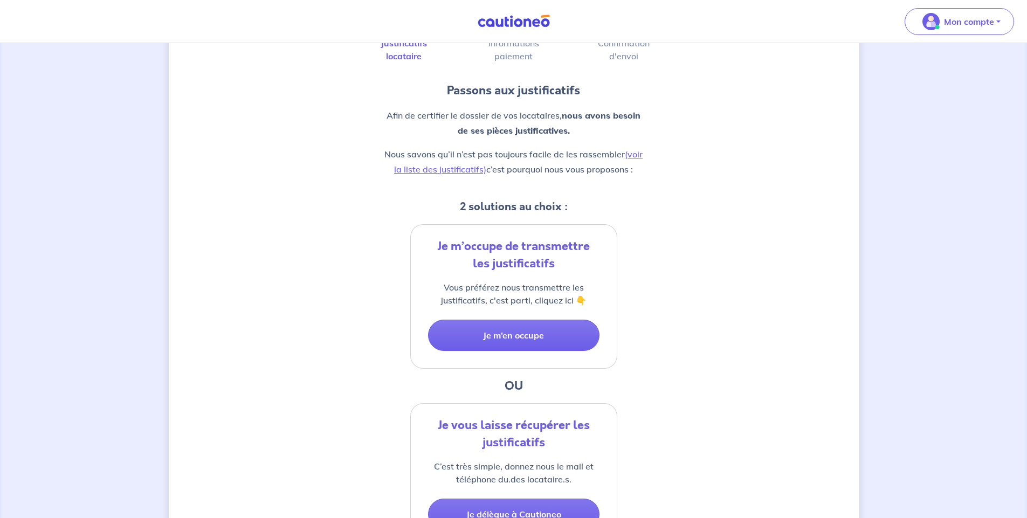
scroll to position [155, 0]
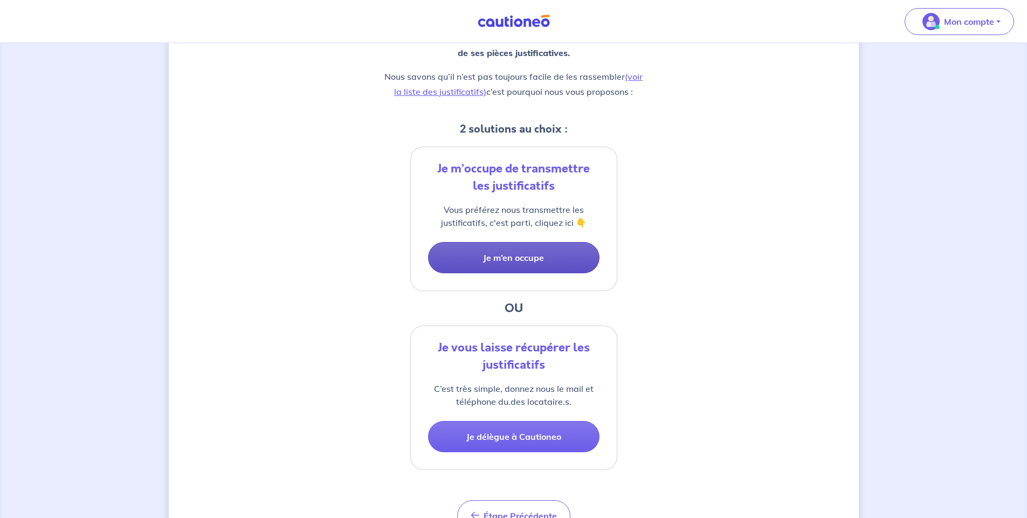
click at [533, 261] on button "Je m’en occupe" at bounding box center [513, 257] width 171 height 31
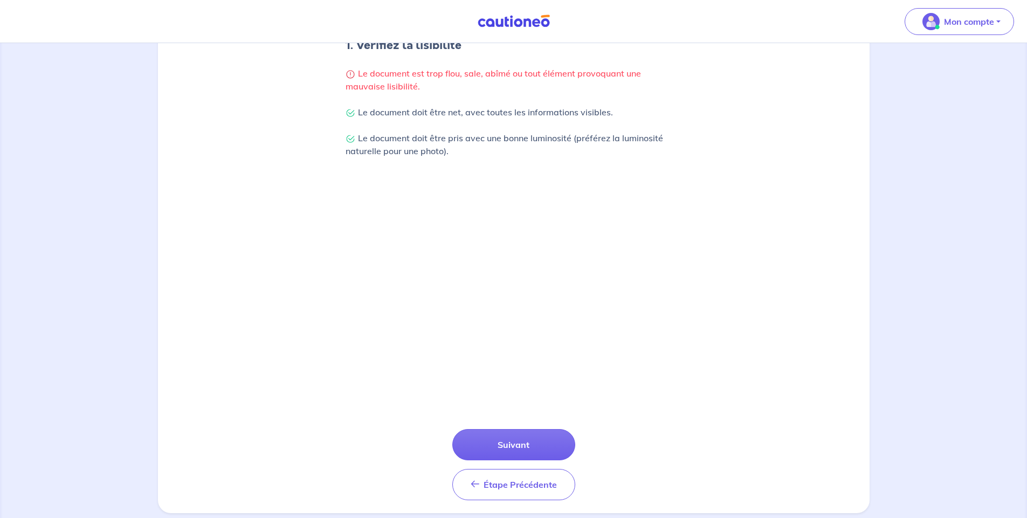
scroll to position [254, 0]
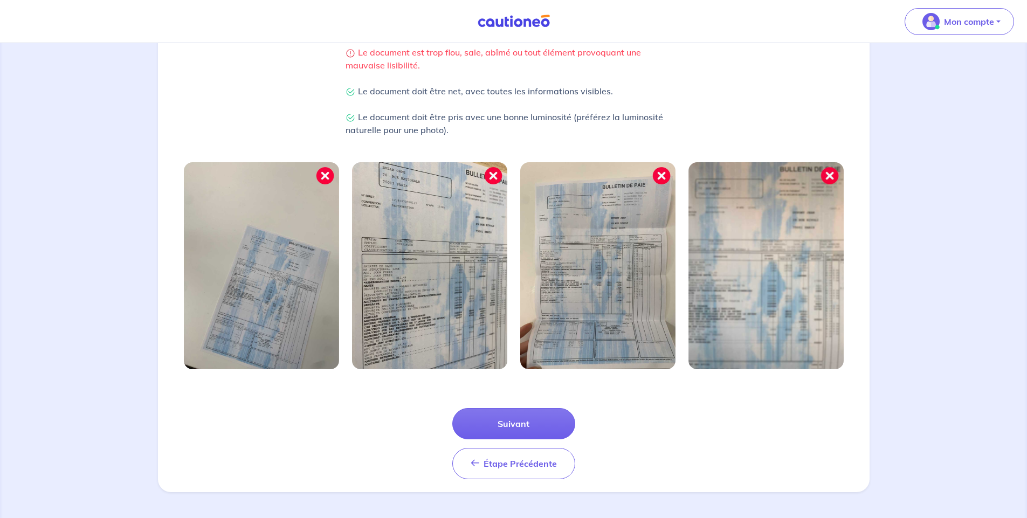
click at [879, 408] on div "1 2 3 Justificatifs locataire Informations paiement Confirmation d'envoi Commen…" at bounding box center [513, 153] width 1027 height 729
click at [545, 419] on button "Suivant" at bounding box center [513, 423] width 123 height 31
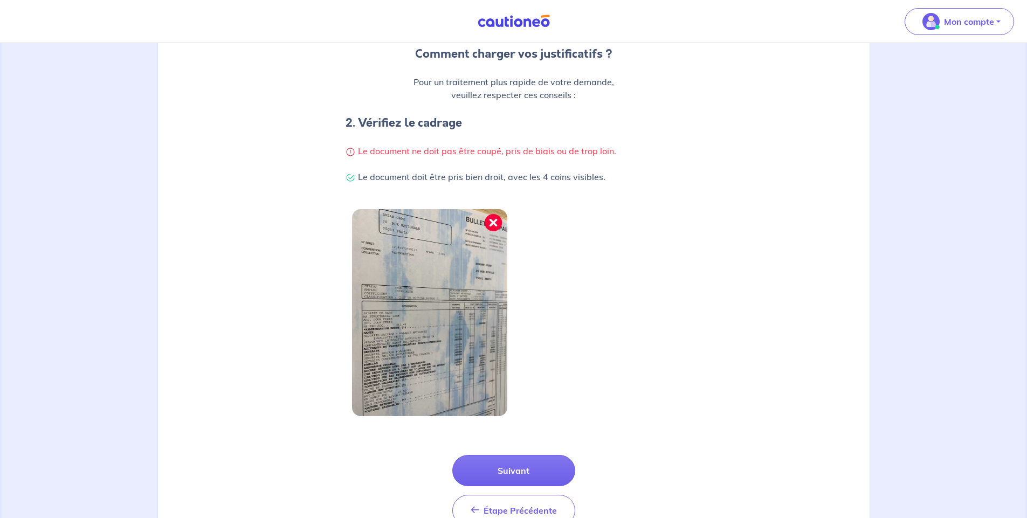
scroll to position [202, 0]
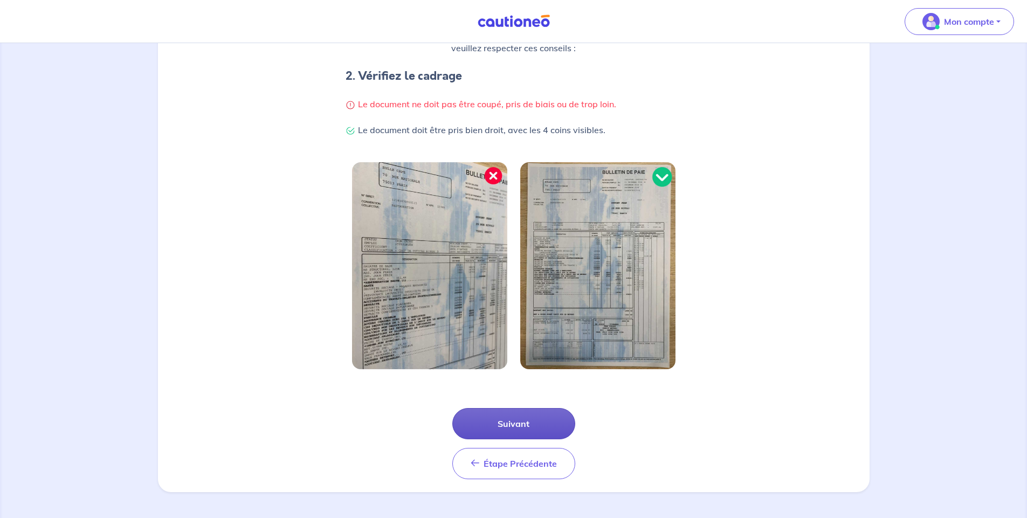
click at [491, 424] on button "Suivant" at bounding box center [513, 423] width 123 height 31
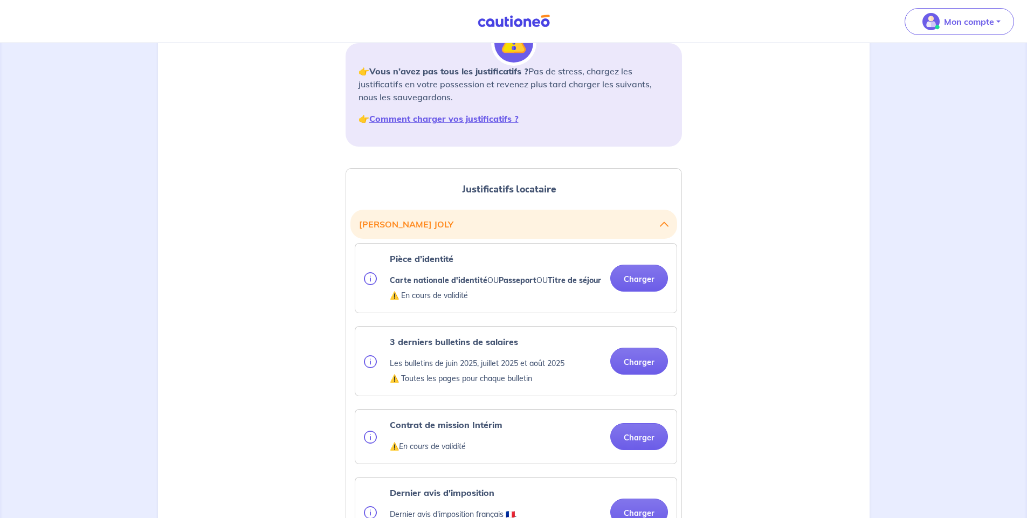
scroll to position [233, 0]
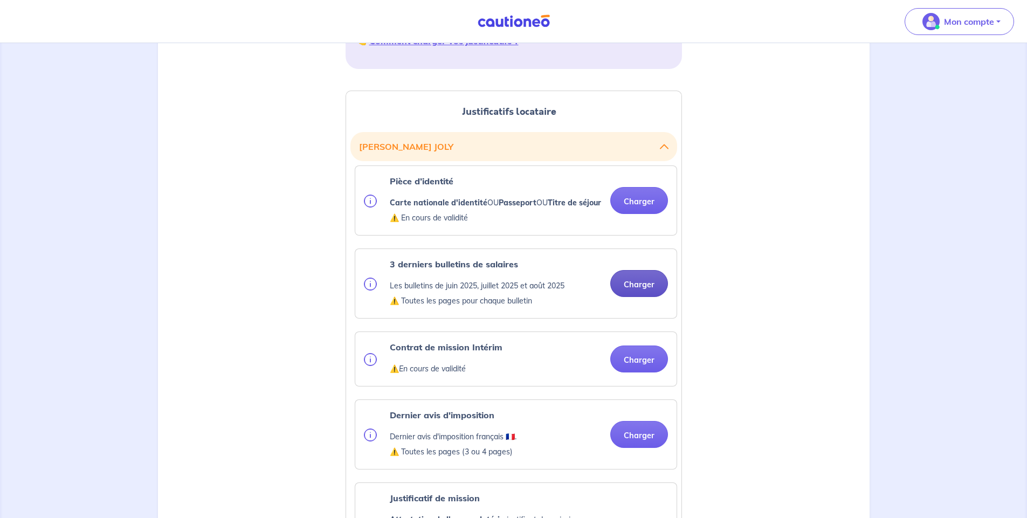
click at [631, 293] on button "Charger" at bounding box center [639, 283] width 58 height 27
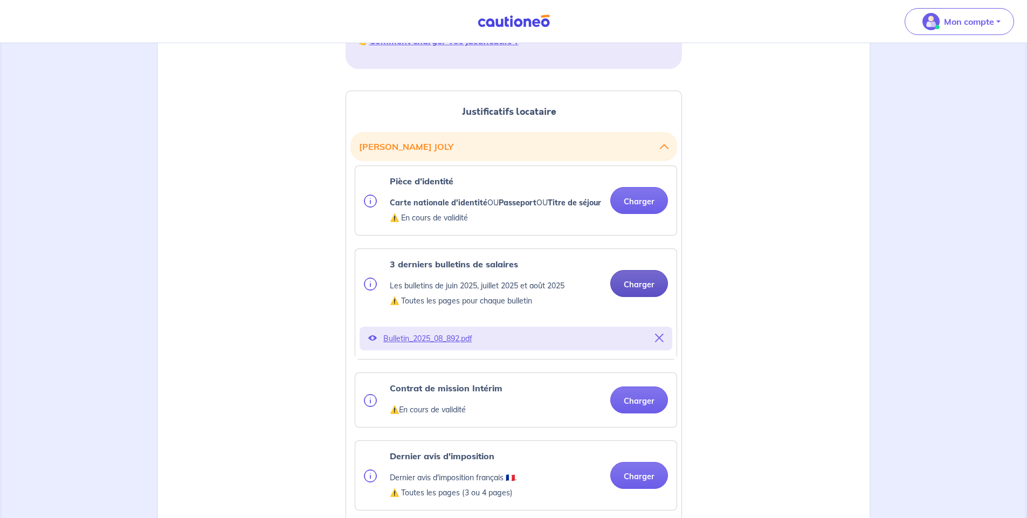
click at [639, 297] on button "Charger" at bounding box center [639, 283] width 58 height 27
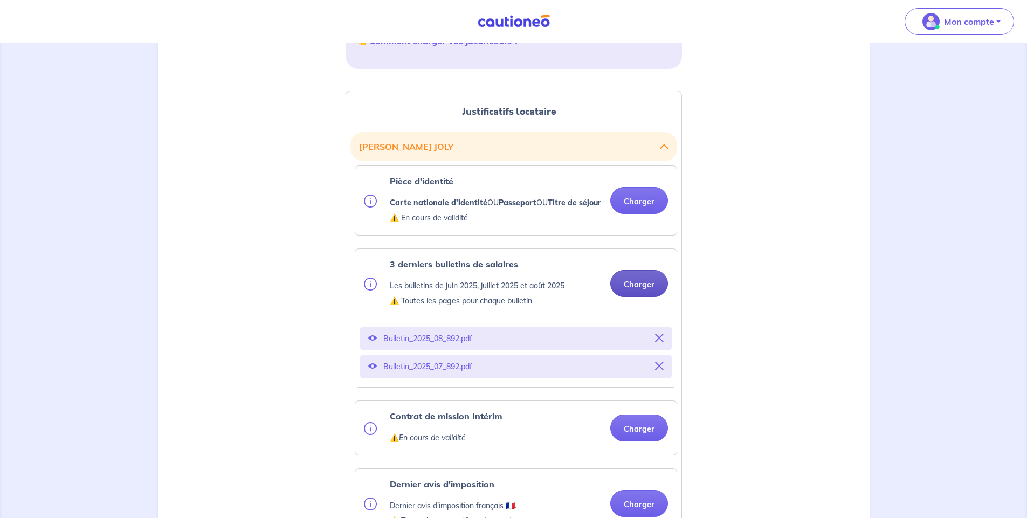
click at [641, 295] on button "Charger" at bounding box center [639, 283] width 58 height 27
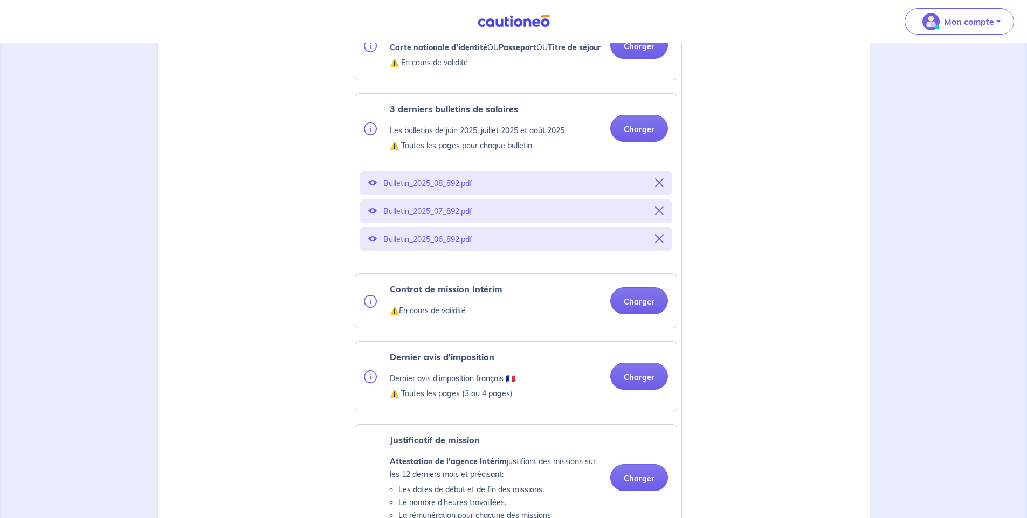
scroll to position [466, 0]
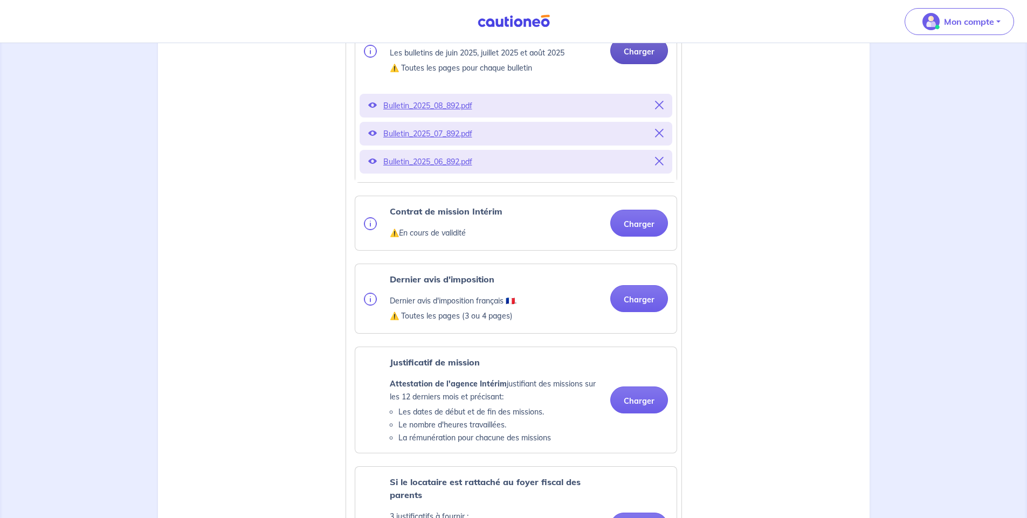
click at [638, 64] on button "Charger" at bounding box center [639, 50] width 58 height 27
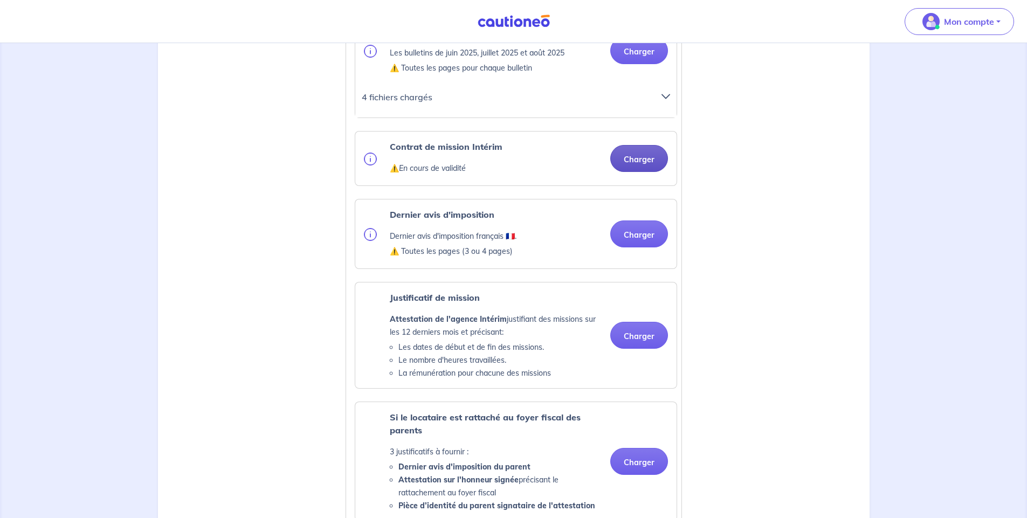
click at [634, 167] on button "Charger" at bounding box center [639, 158] width 58 height 27
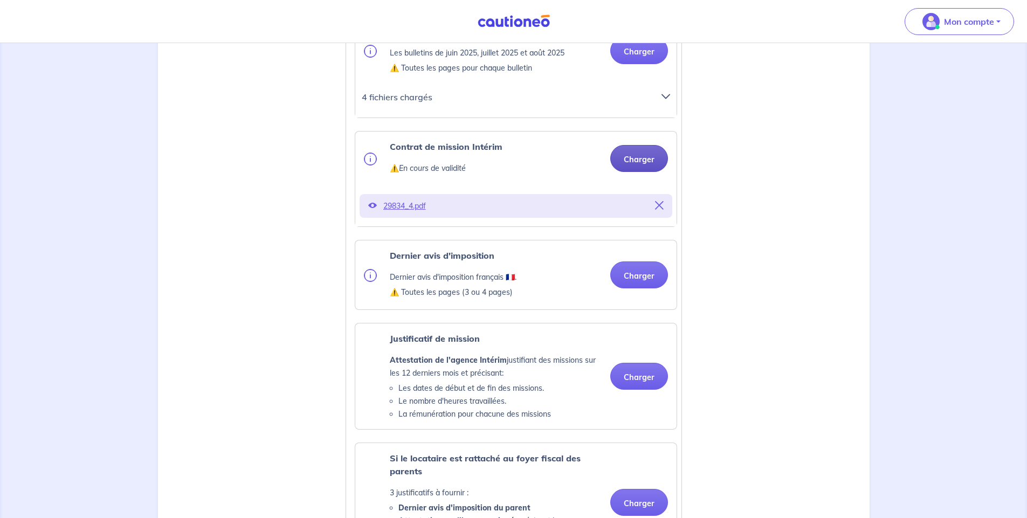
click at [635, 172] on button "Charger" at bounding box center [639, 158] width 58 height 27
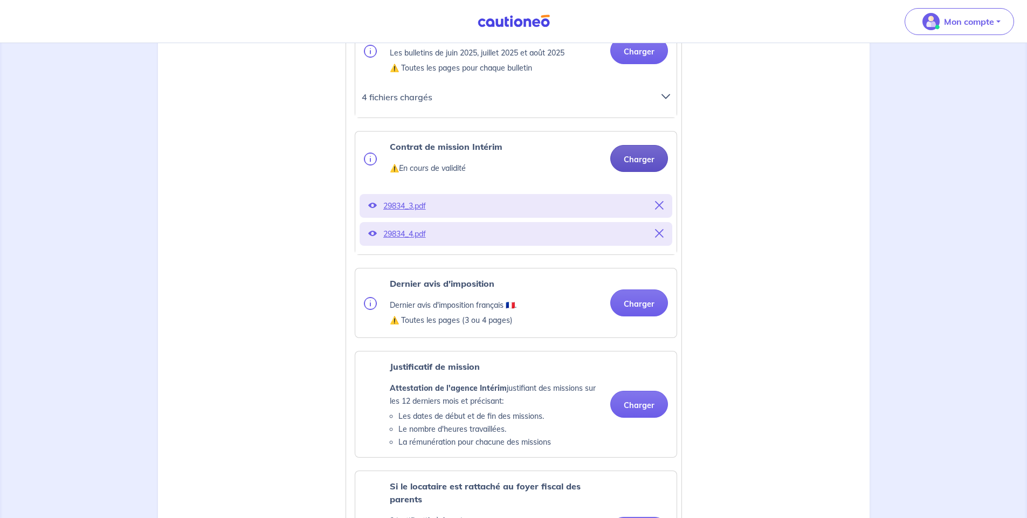
click at [648, 169] on button "Charger" at bounding box center [639, 158] width 58 height 27
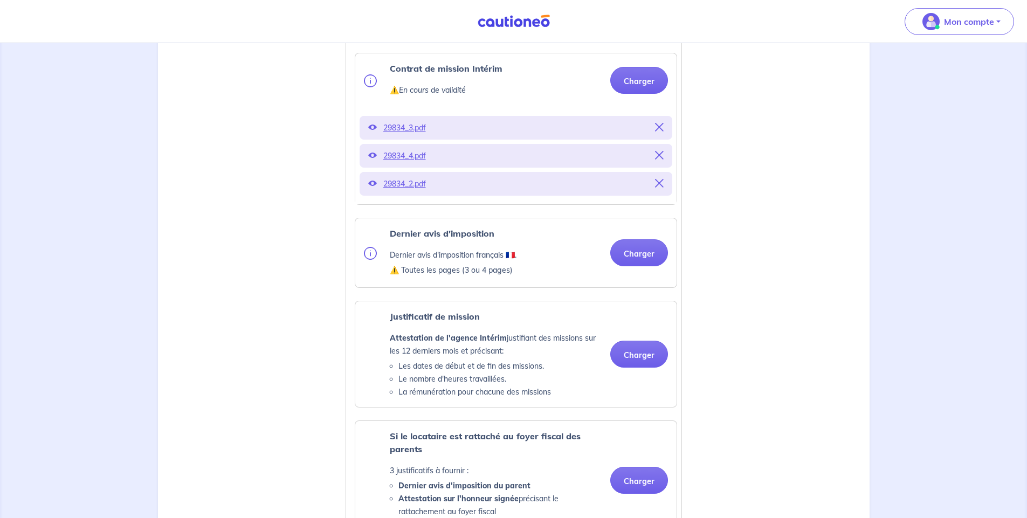
scroll to position [621, 0]
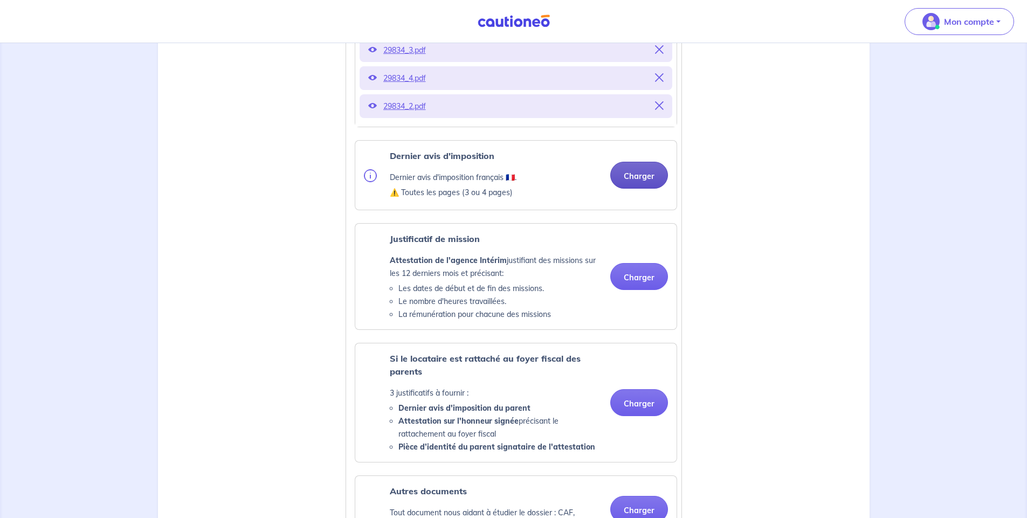
click at [639, 189] on button "Charger" at bounding box center [639, 175] width 58 height 27
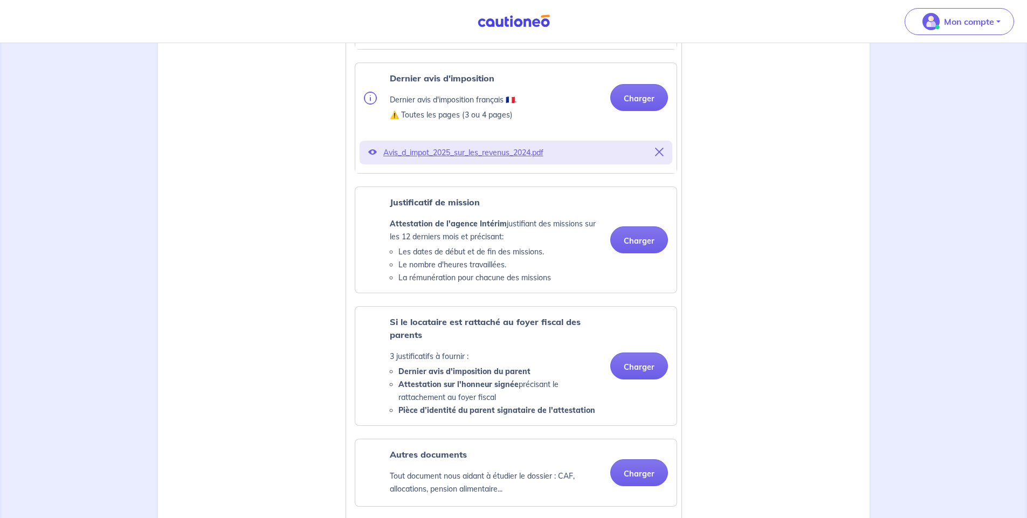
scroll to position [777, 0]
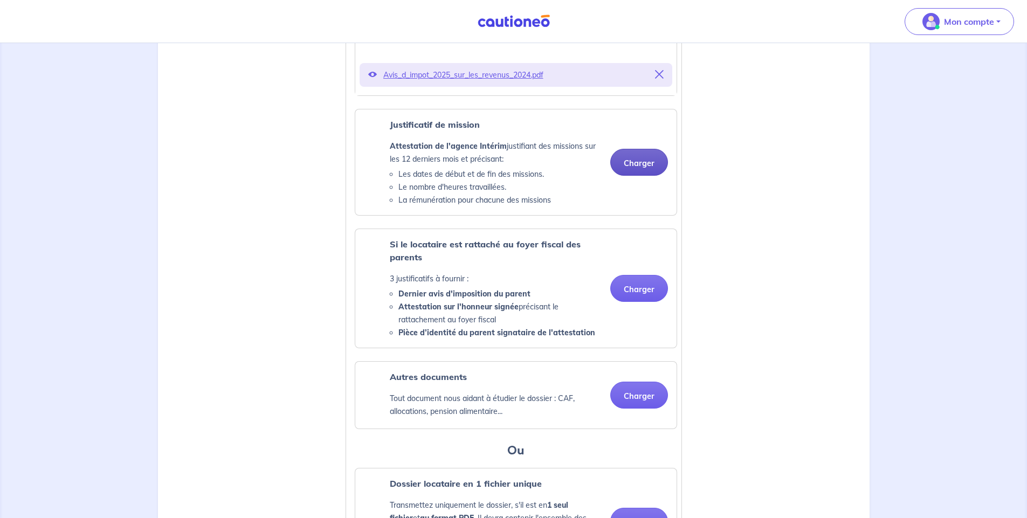
click at [634, 176] on button "Charger" at bounding box center [639, 162] width 58 height 27
click at [639, 176] on button "Charger" at bounding box center [639, 162] width 58 height 27
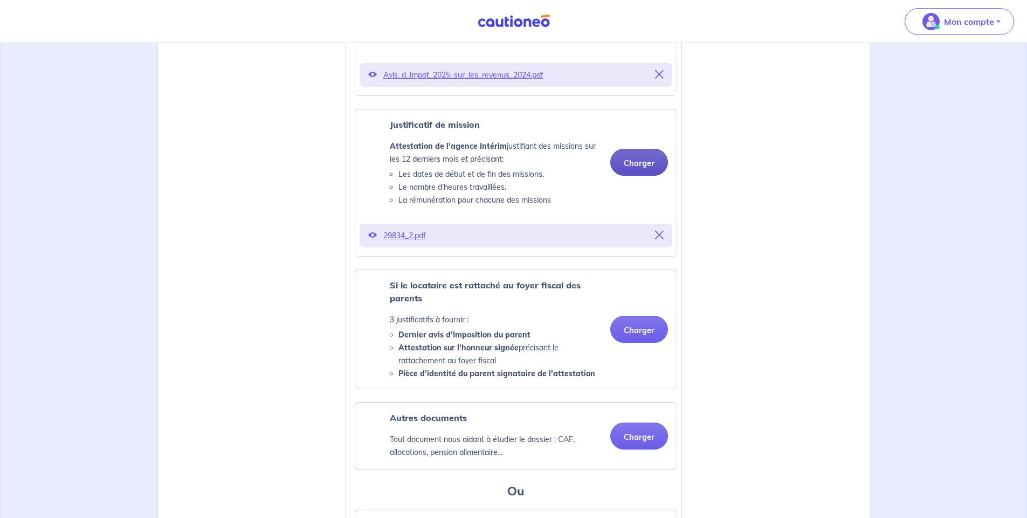
click at [639, 176] on button "Charger" at bounding box center [639, 162] width 58 height 27
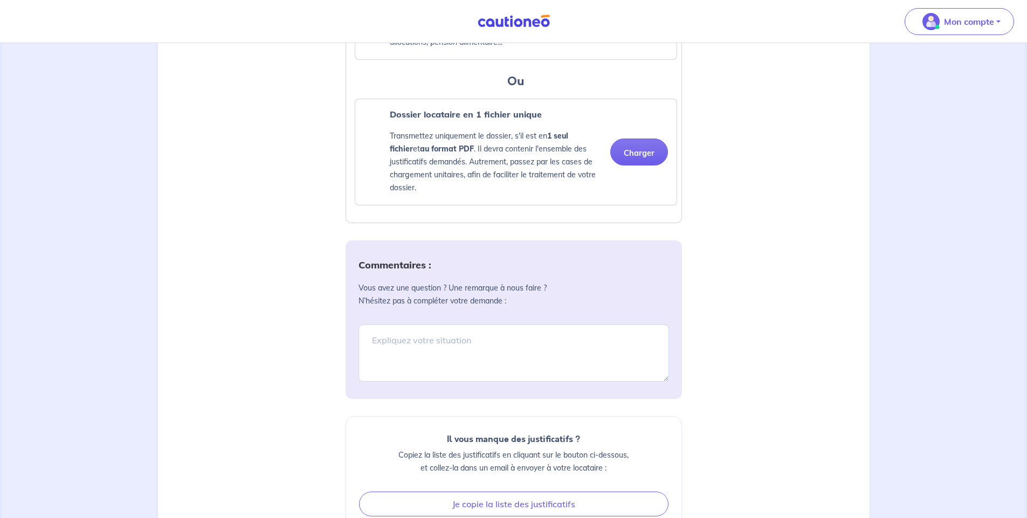
scroll to position [1321, 0]
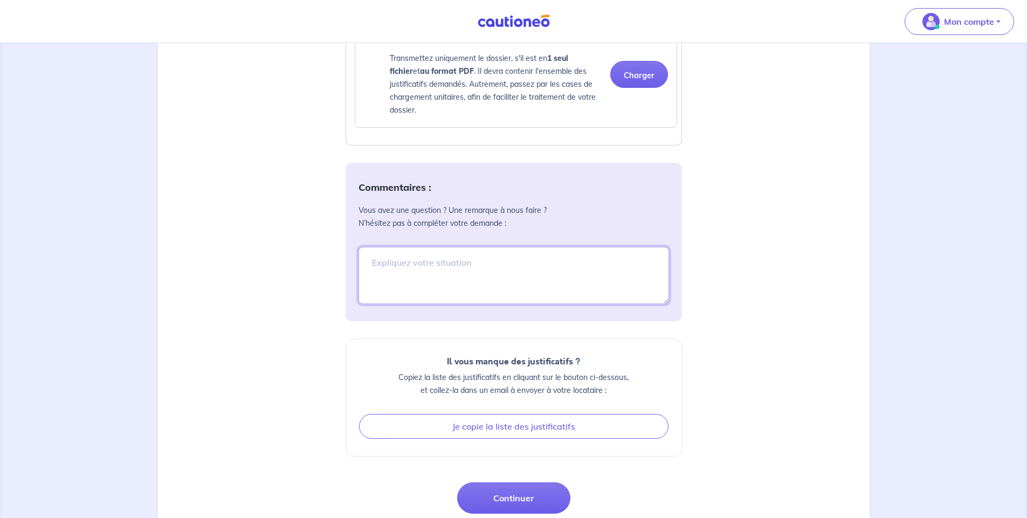
click at [482, 280] on textarea at bounding box center [513, 275] width 310 height 57
type textarea "n"
type textarea "j"
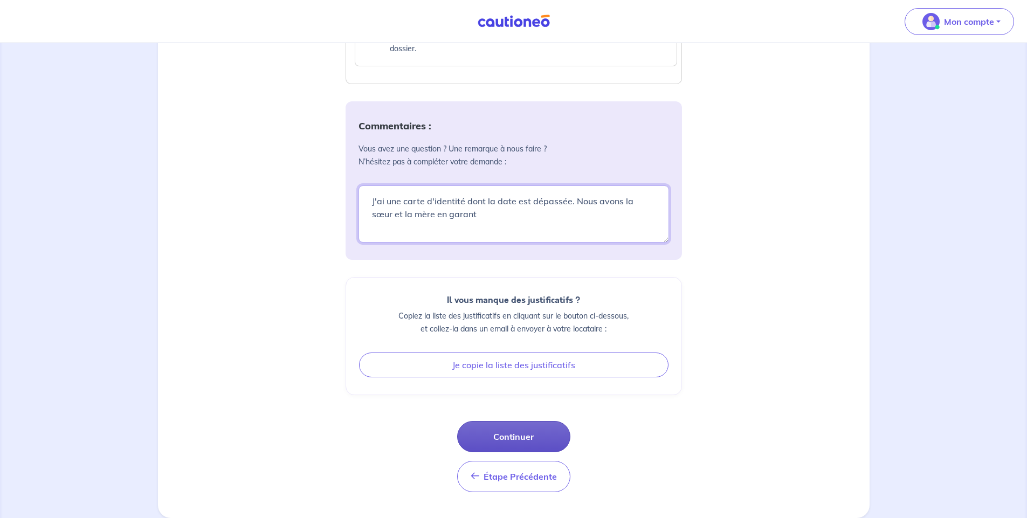
type textarea "J'ai une carte d'identité dont la date est dépassée. Nous avons la sœur et la m…"
click at [512, 433] on button "Continuer" at bounding box center [513, 436] width 113 height 31
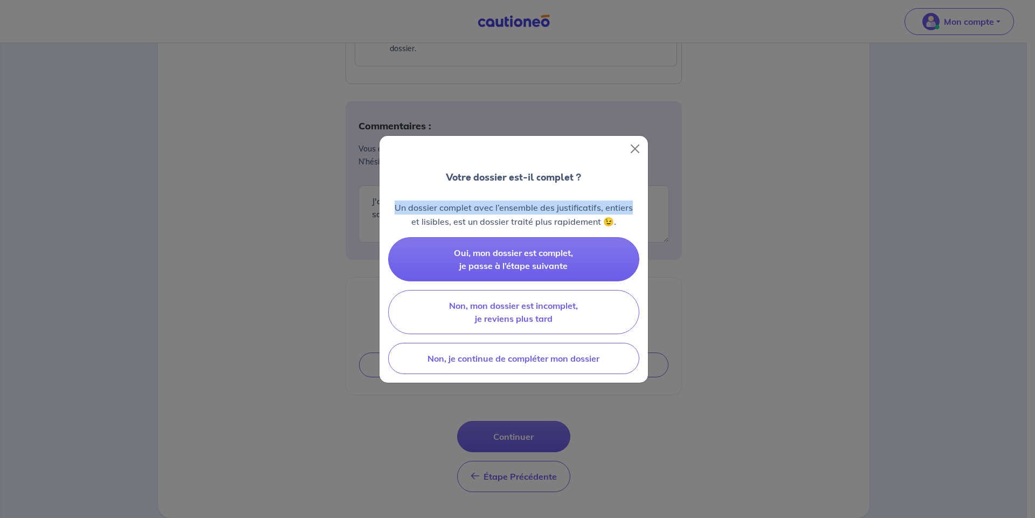
click at [760, 195] on div "Votre dossier est-il complet ? Un dossier complet avec l’ensemble des justifica…" at bounding box center [517, 259] width 1035 height 518
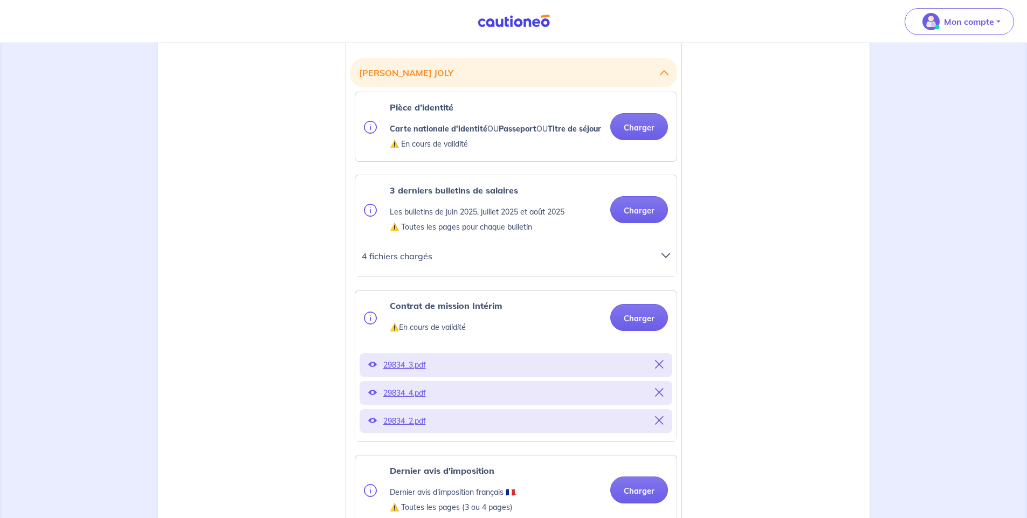
scroll to position [229, 0]
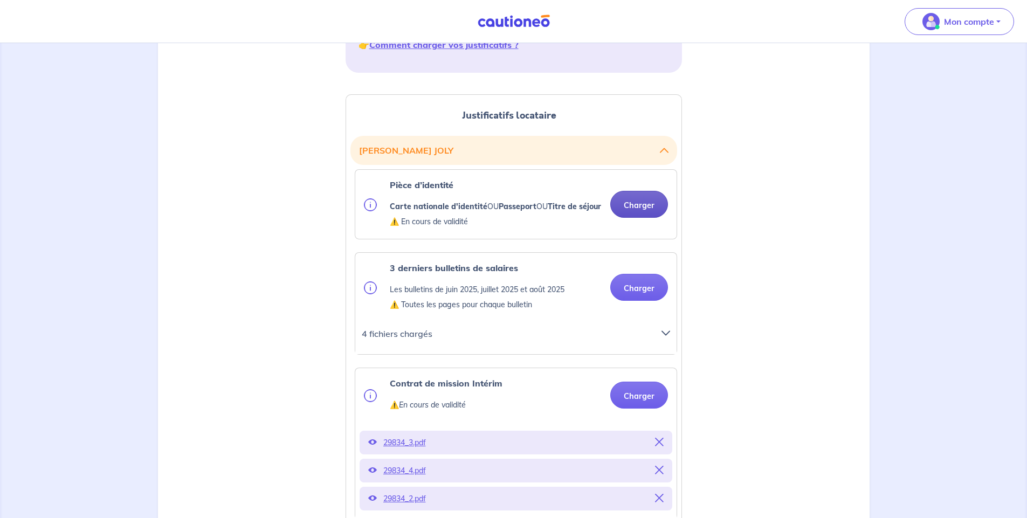
click at [631, 210] on button "Charger" at bounding box center [639, 204] width 58 height 27
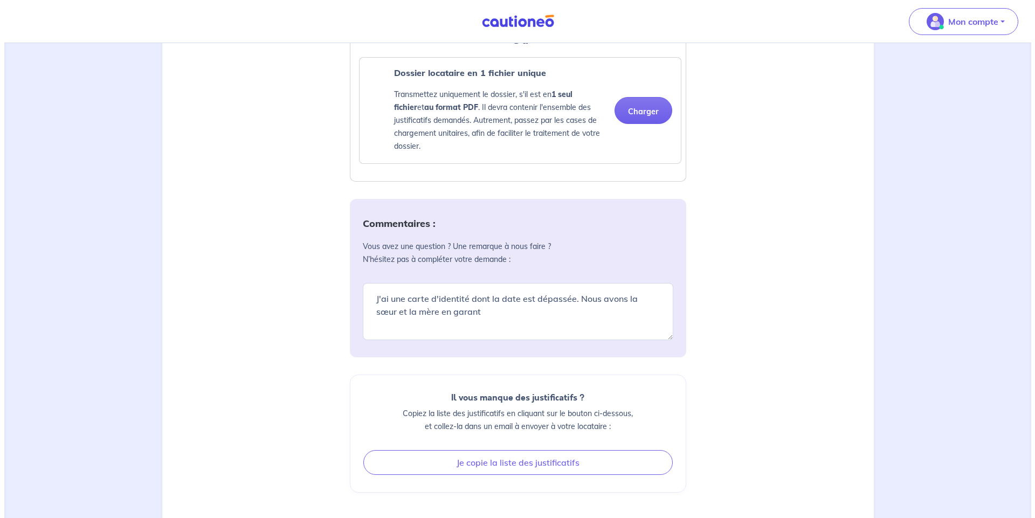
scroll to position [1395, 0]
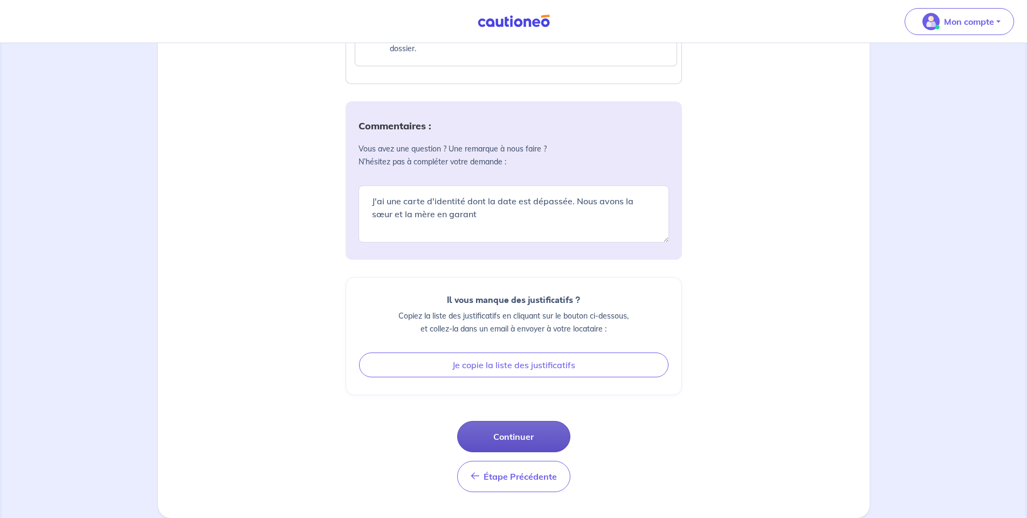
click at [519, 438] on button "Continuer" at bounding box center [513, 436] width 113 height 31
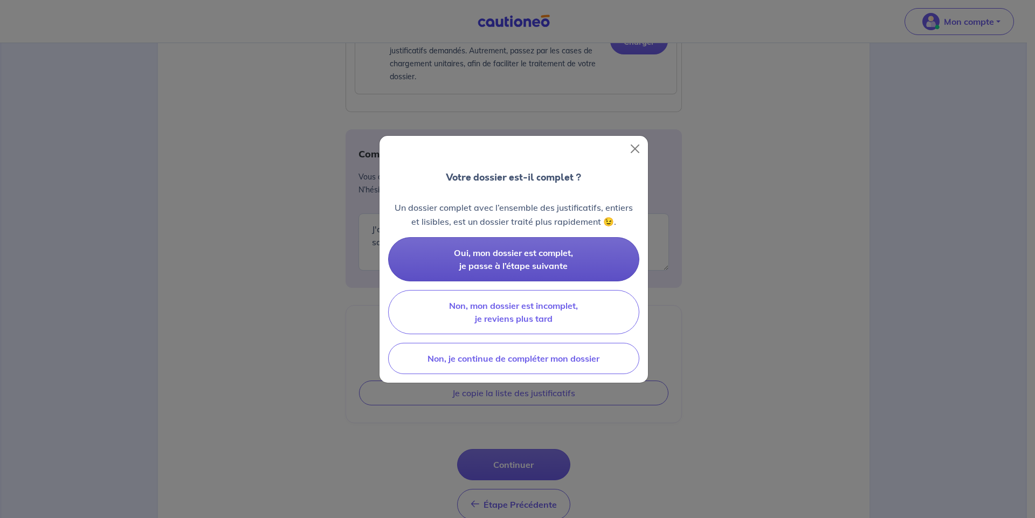
scroll to position [1436, 0]
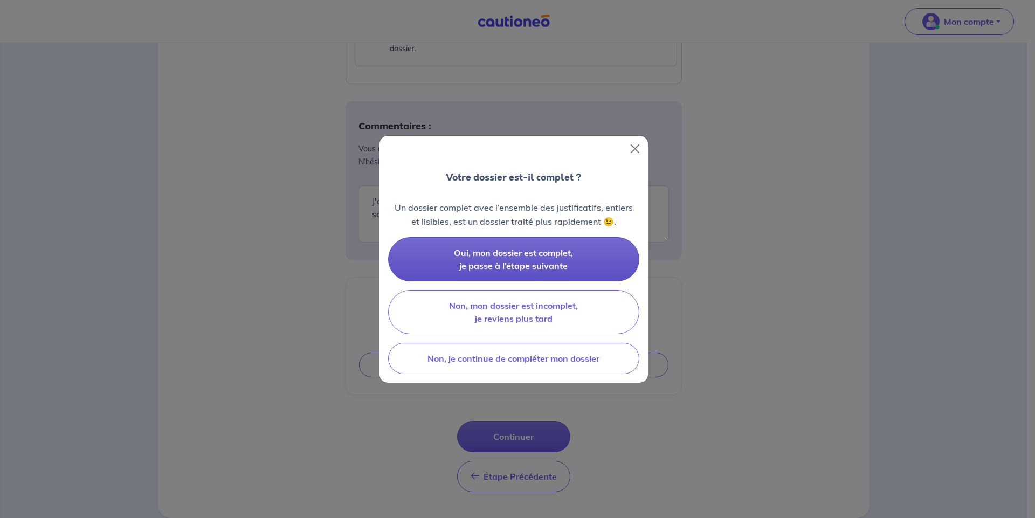
click at [512, 264] on span "Oui, mon dossier est complet, je passe à l’étape suivante" at bounding box center [513, 259] width 119 height 24
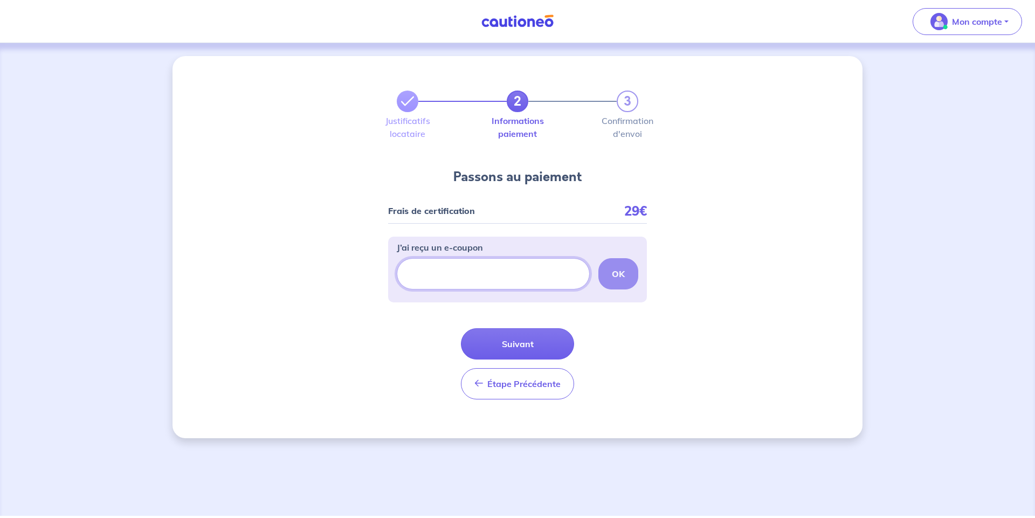
click at [513, 273] on input "J’ai reçu un e-coupon" at bounding box center [493, 273] width 193 height 31
drag, startPoint x: 620, startPoint y: 271, endPoint x: 614, endPoint y: 295, distance: 25.0
click at [614, 295] on div "J’ai reçu un e-coupon OK" at bounding box center [517, 270] width 259 height 66
click at [541, 345] on button "Suivant" at bounding box center [517, 343] width 113 height 31
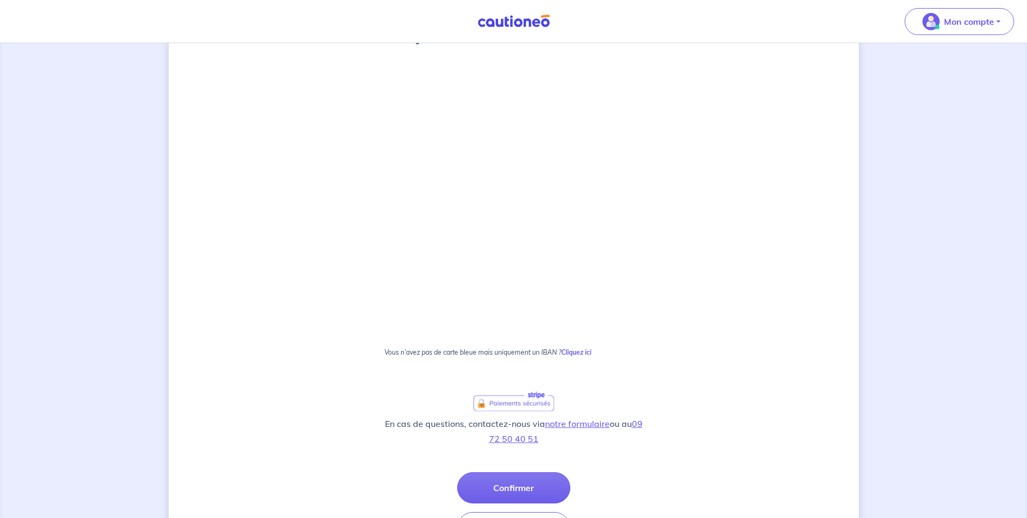
scroll to position [232, 0]
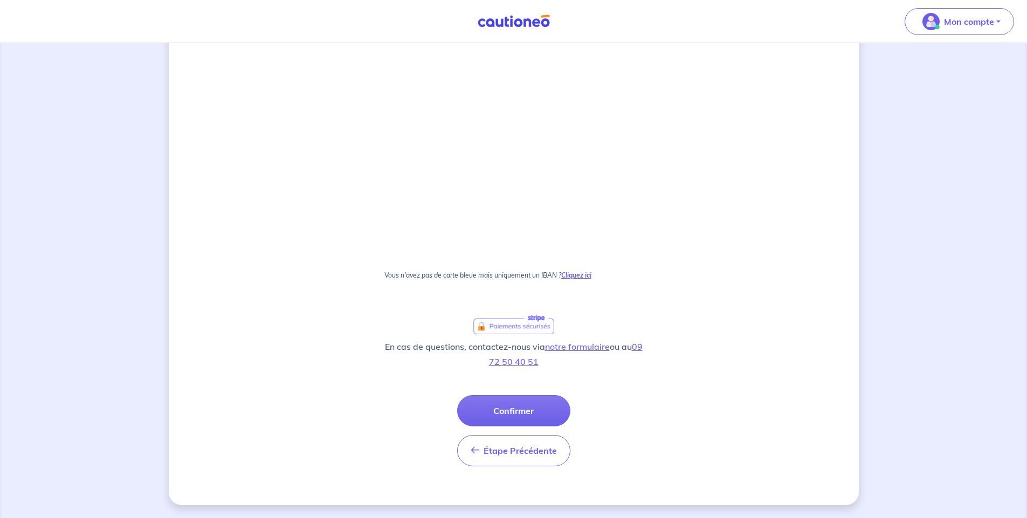
click at [577, 274] on strong "Cliquez ici" at bounding box center [576, 275] width 30 height 8
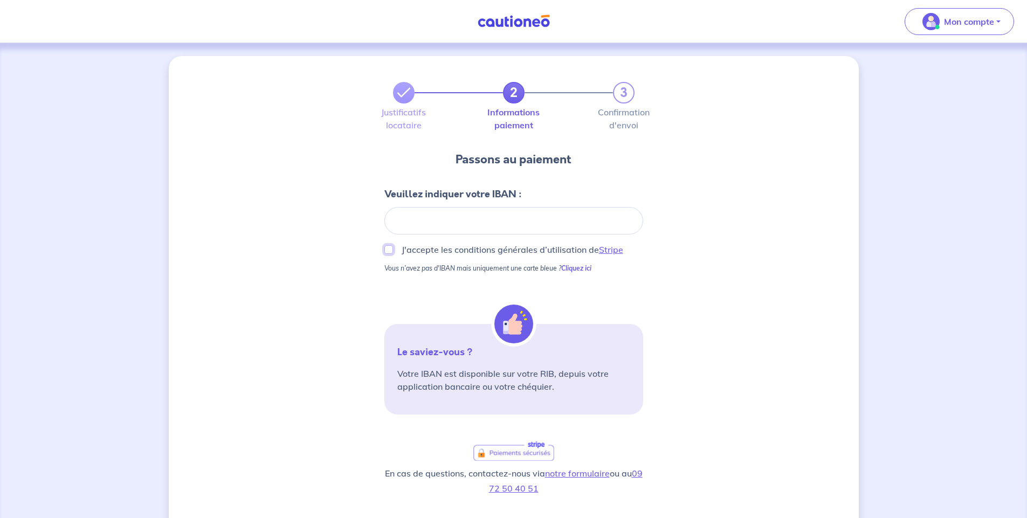
click at [390, 253] on input "J'accepte les conditions générales d’utilisation de Stripe" at bounding box center [388, 249] width 9 height 9
click at [392, 249] on input "J'accepte les conditions générales d’utilisation de Stripe" at bounding box center [388, 249] width 9 height 9
click at [420, 215] on div at bounding box center [513, 220] width 259 height 27
click at [389, 250] on input "J'accepte les conditions générales d’utilisation de Stripe" at bounding box center [388, 249] width 9 height 9
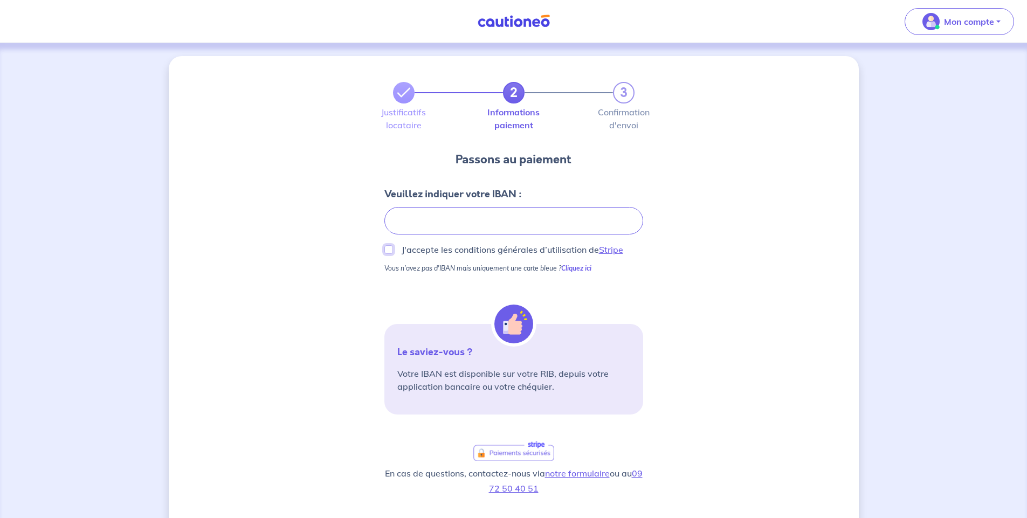
scroll to position [127, 0]
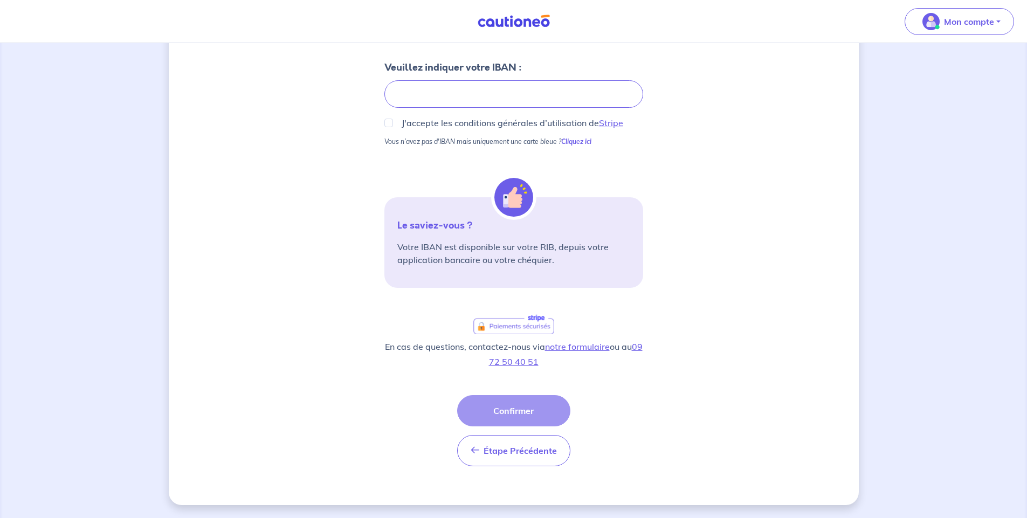
click at [536, 411] on div "Étape Précédente Précédent Confirmer Confirmer" at bounding box center [513, 430] width 113 height 71
click at [389, 122] on input "J'accepte les conditions générales d’utilisation de Stripe" at bounding box center [388, 123] width 9 height 9
click at [387, 121] on input "J'accepte les conditions générales d’utilisation de Stripe" at bounding box center [388, 123] width 9 height 9
click at [502, 412] on div "Étape Précédente Précédent Confirmer Confirmer" at bounding box center [513, 430] width 113 height 71
click at [503, 409] on div "Étape Précédente Précédent Confirmer Confirmer" at bounding box center [513, 430] width 113 height 71
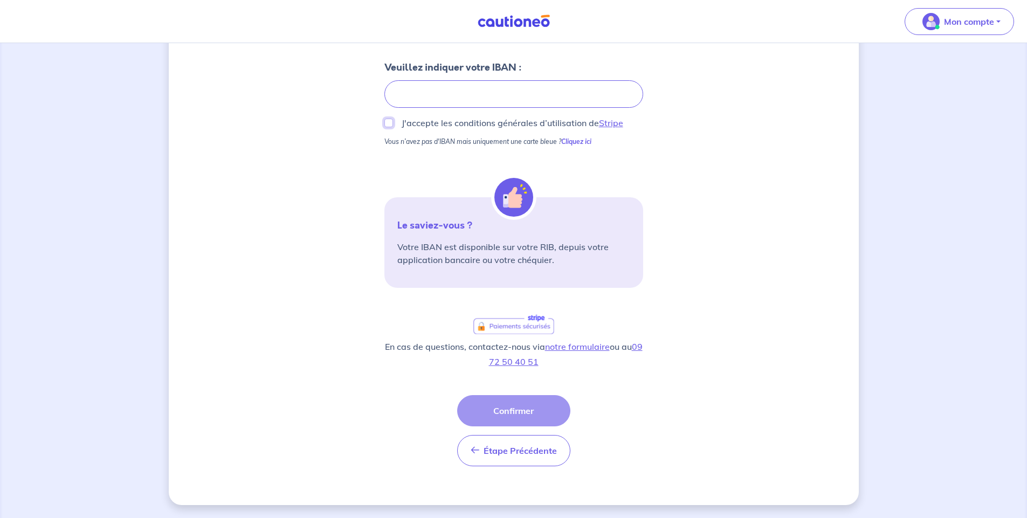
click at [387, 122] on input "J'accepte les conditions générales d’utilisation de Stripe" at bounding box center [388, 123] width 9 height 9
checkbox input "true"
click at [518, 415] on button "Confirmer" at bounding box center [513, 410] width 113 height 31
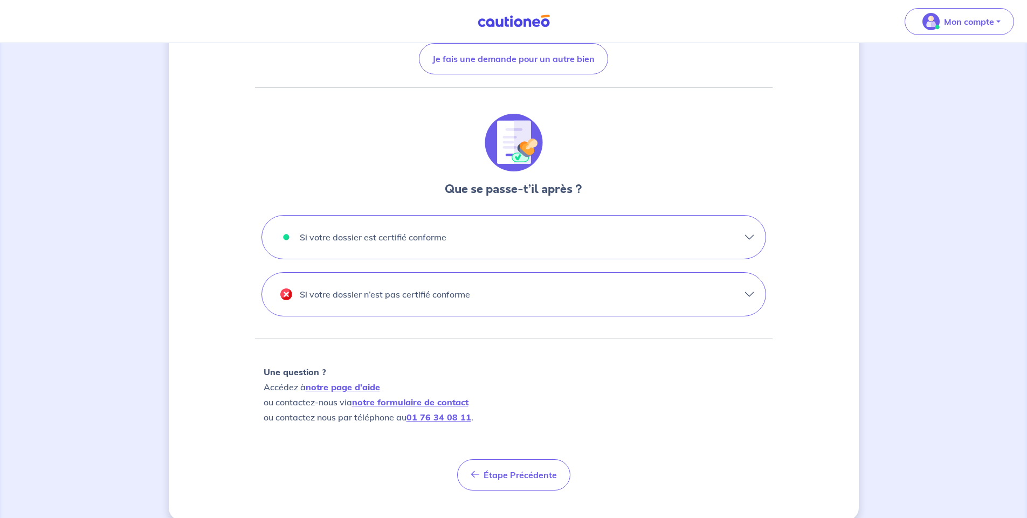
scroll to position [248, 0]
